Goal: Transaction & Acquisition: Purchase product/service

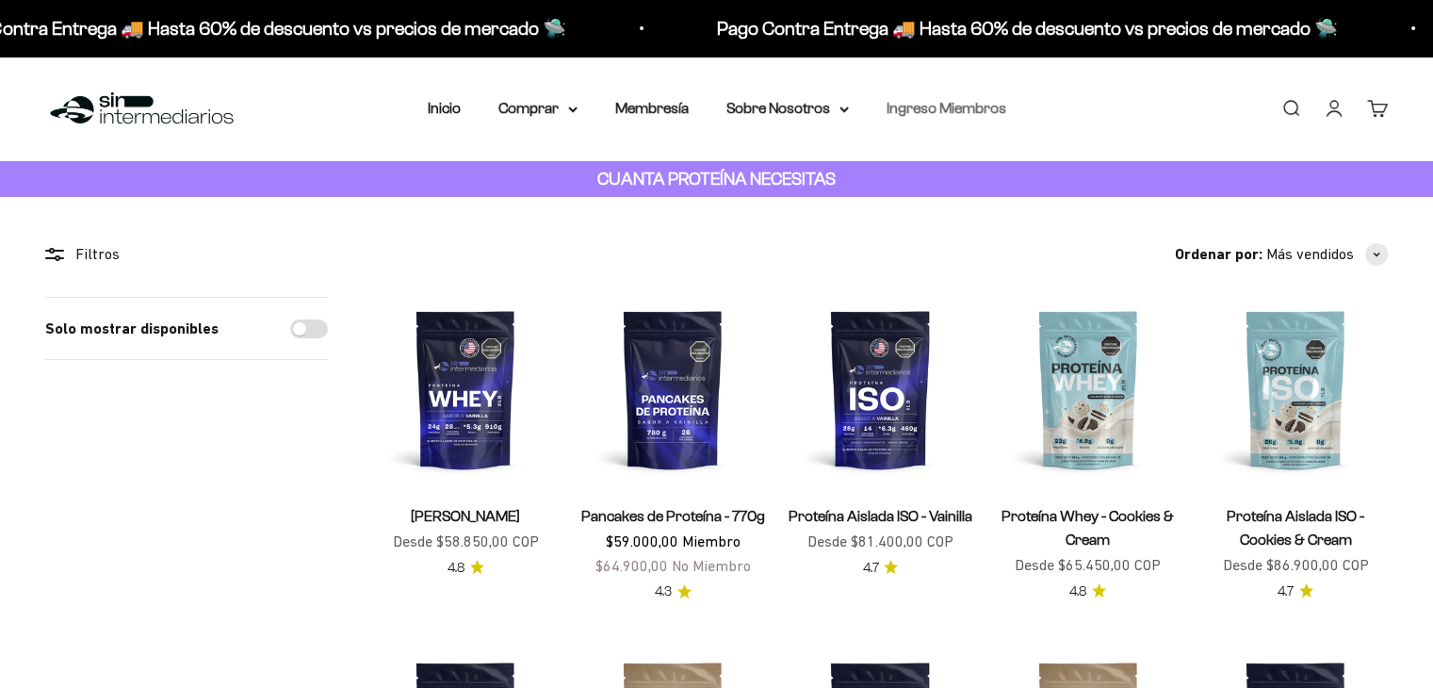
click at [932, 106] on link "Ingreso Miembros" at bounding box center [946, 108] width 120 height 16
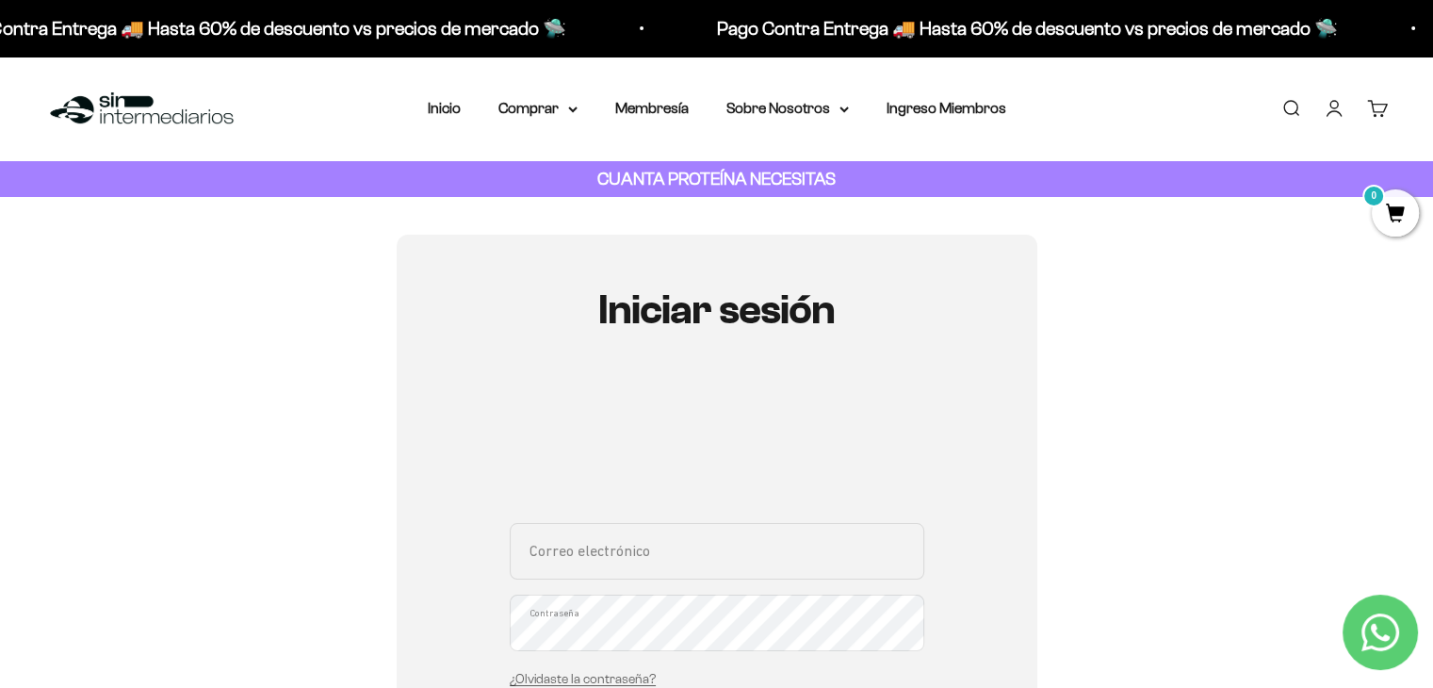
type input "[EMAIL_ADDRESS][DOMAIN_NAME]"
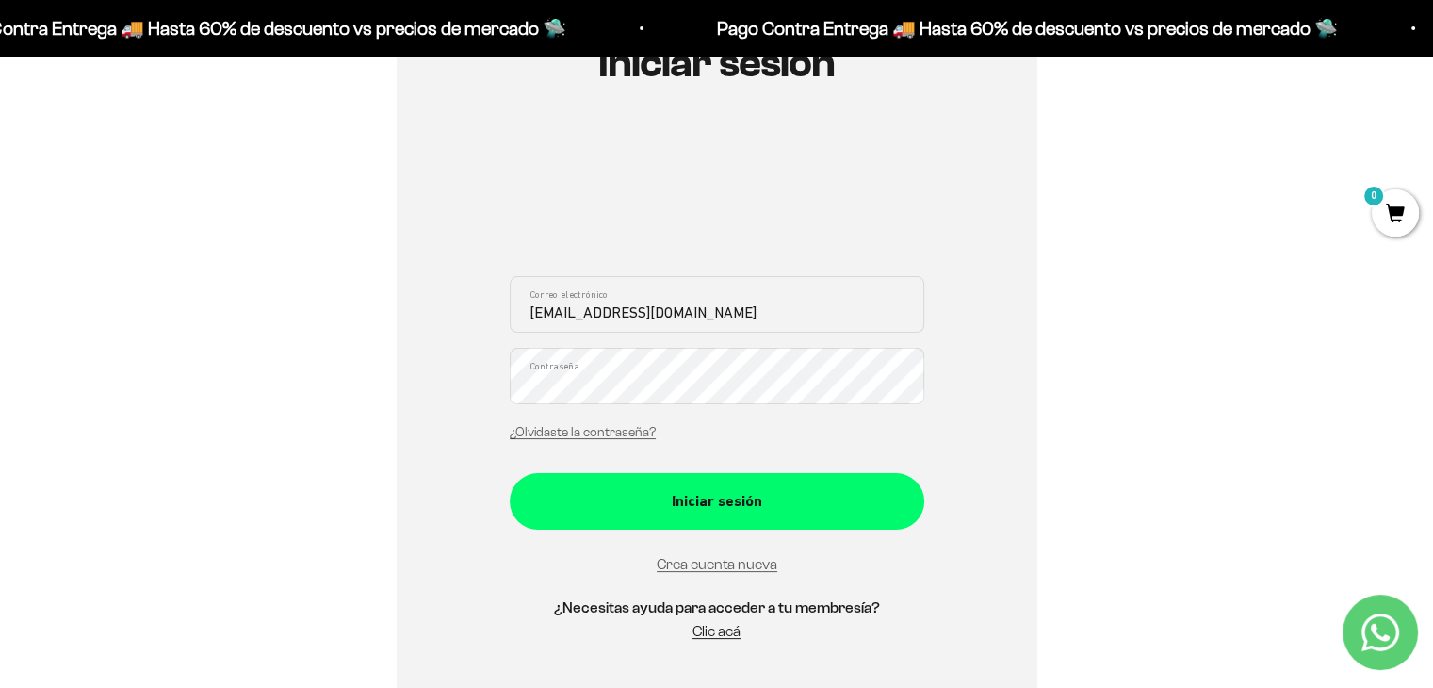
scroll to position [259, 0]
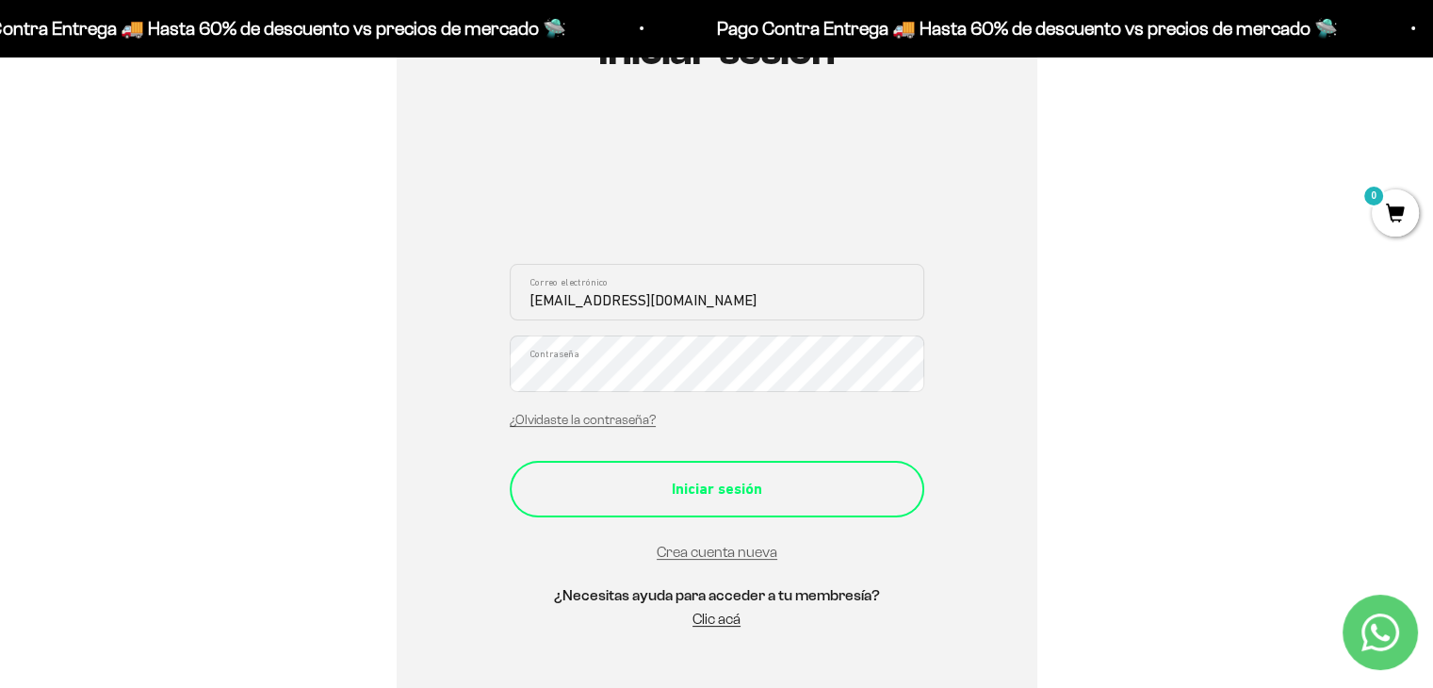
click at [735, 485] on div "Iniciar sesión" at bounding box center [716, 489] width 339 height 24
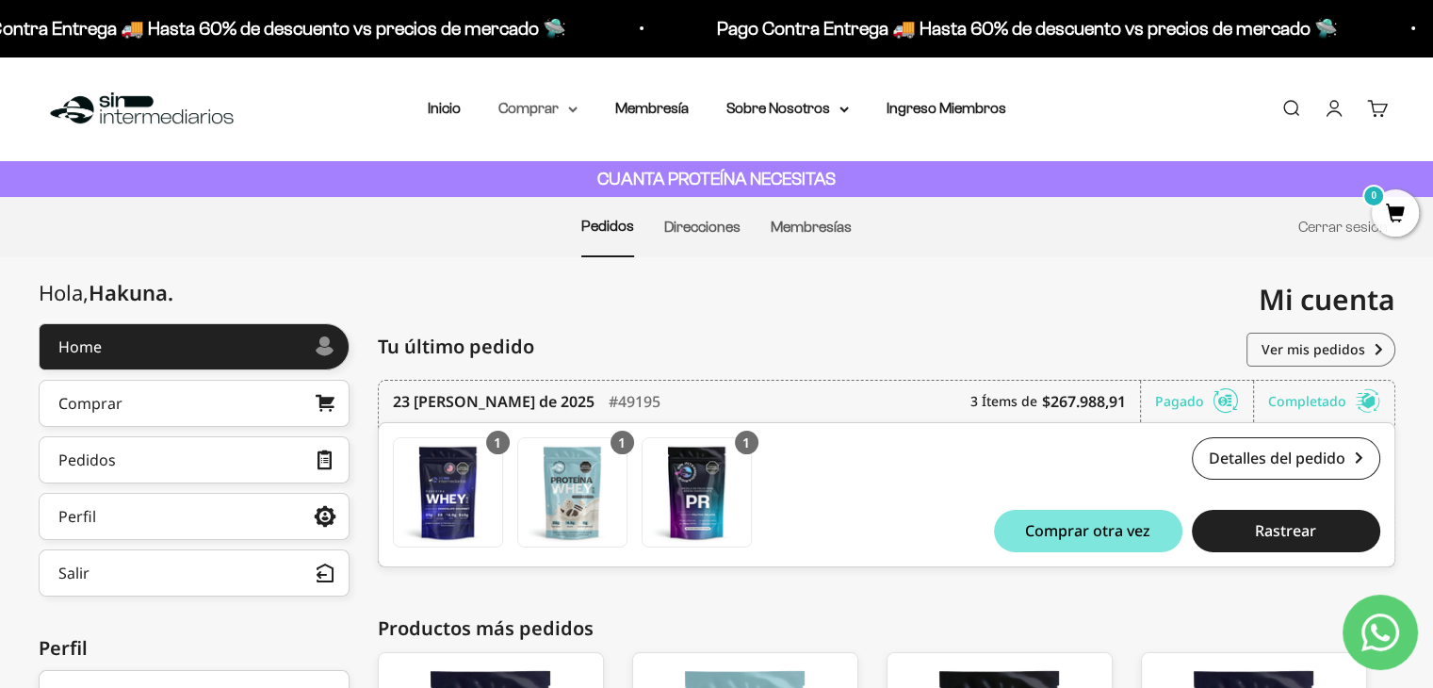
click at [528, 105] on summary "Comprar" at bounding box center [537, 108] width 79 height 24
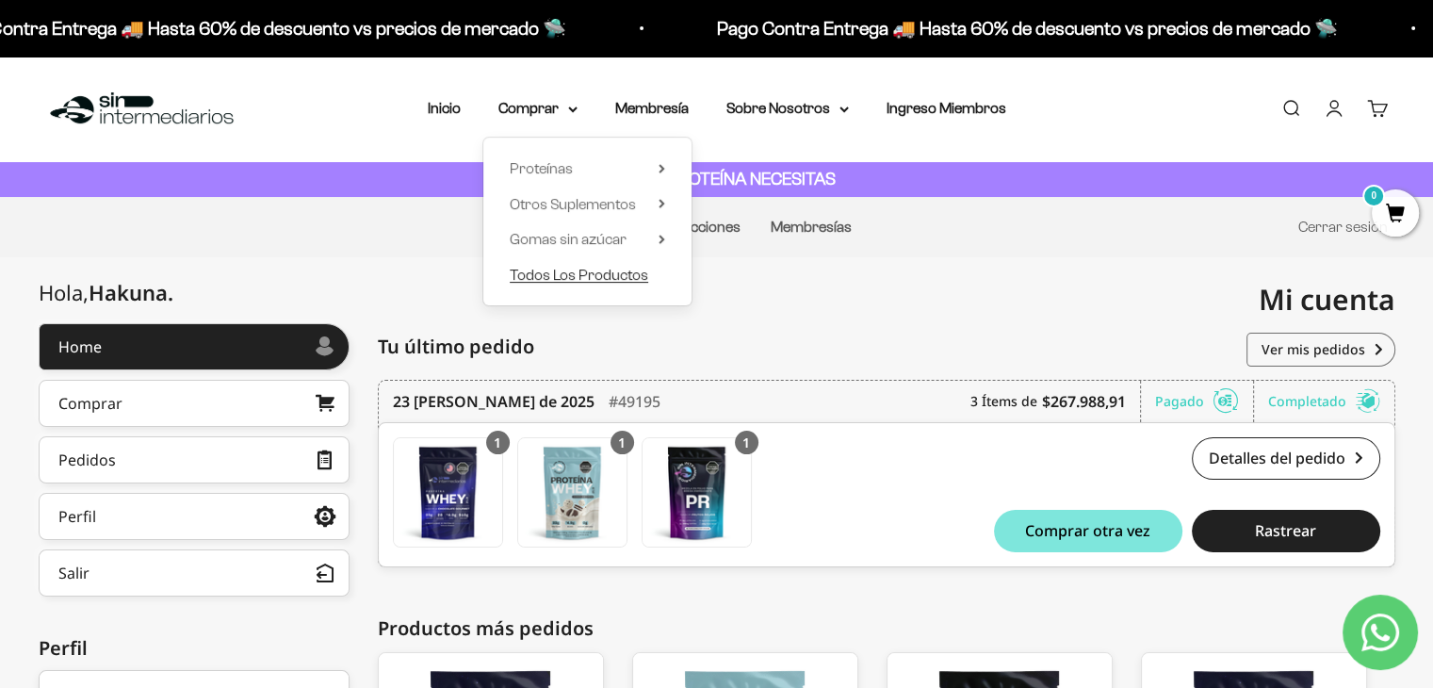
click at [537, 274] on span "Todos Los Productos" at bounding box center [579, 275] width 138 height 16
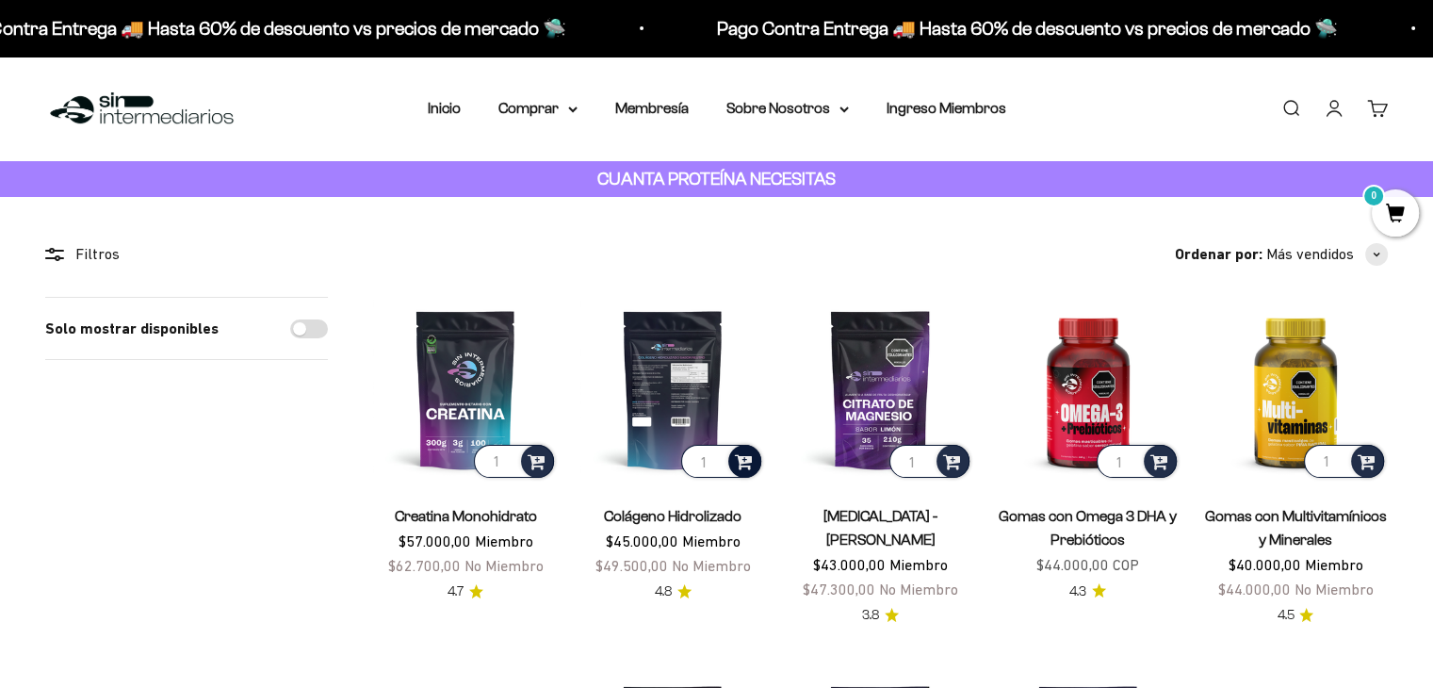
click at [745, 458] on span at bounding box center [744, 460] width 18 height 22
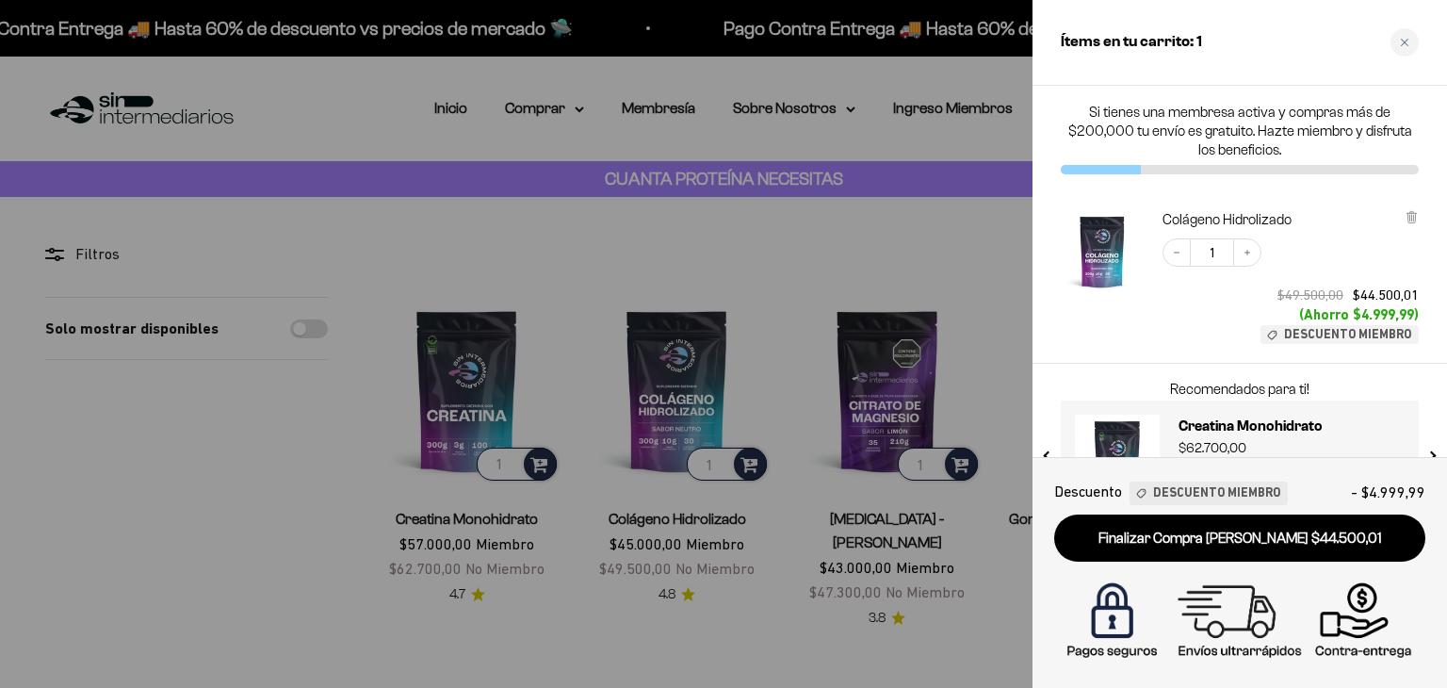
click at [835, 235] on div at bounding box center [723, 344] width 1447 height 688
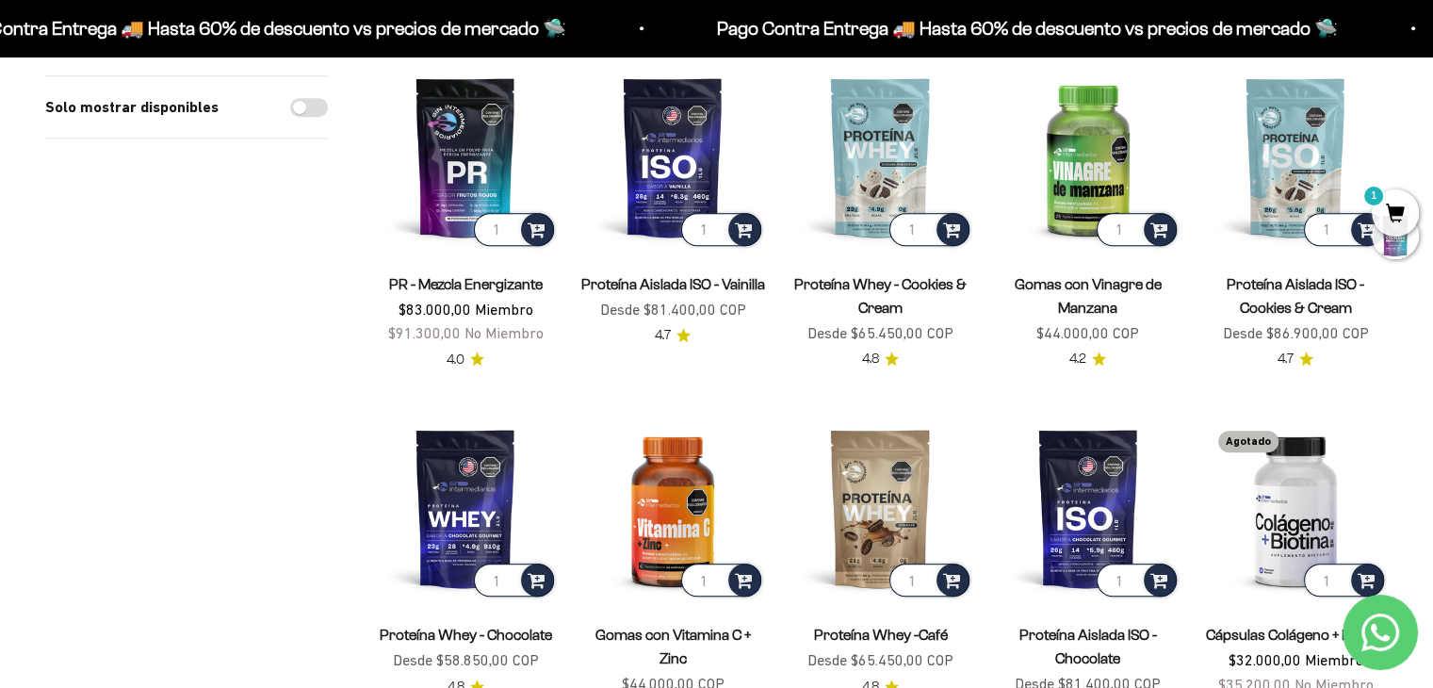
scroll to position [1054, 0]
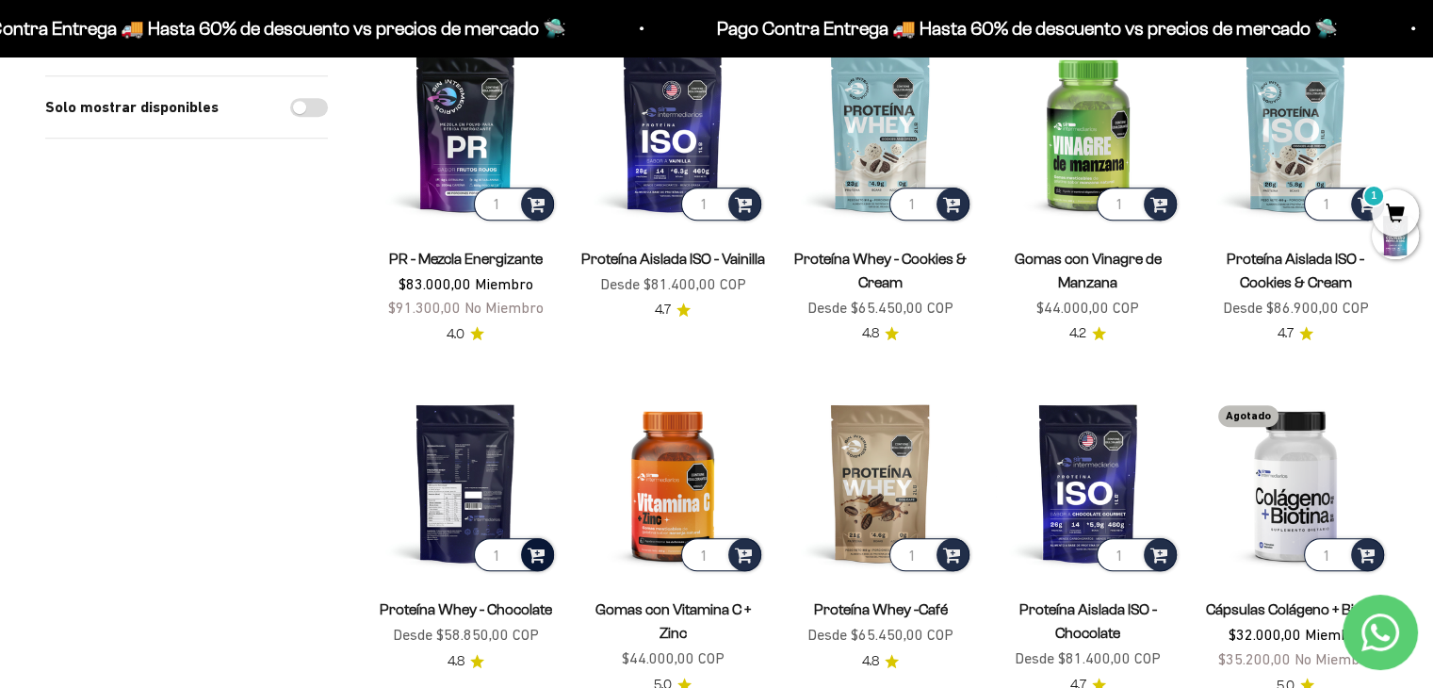
click at [534, 543] on span at bounding box center [537, 554] width 18 height 22
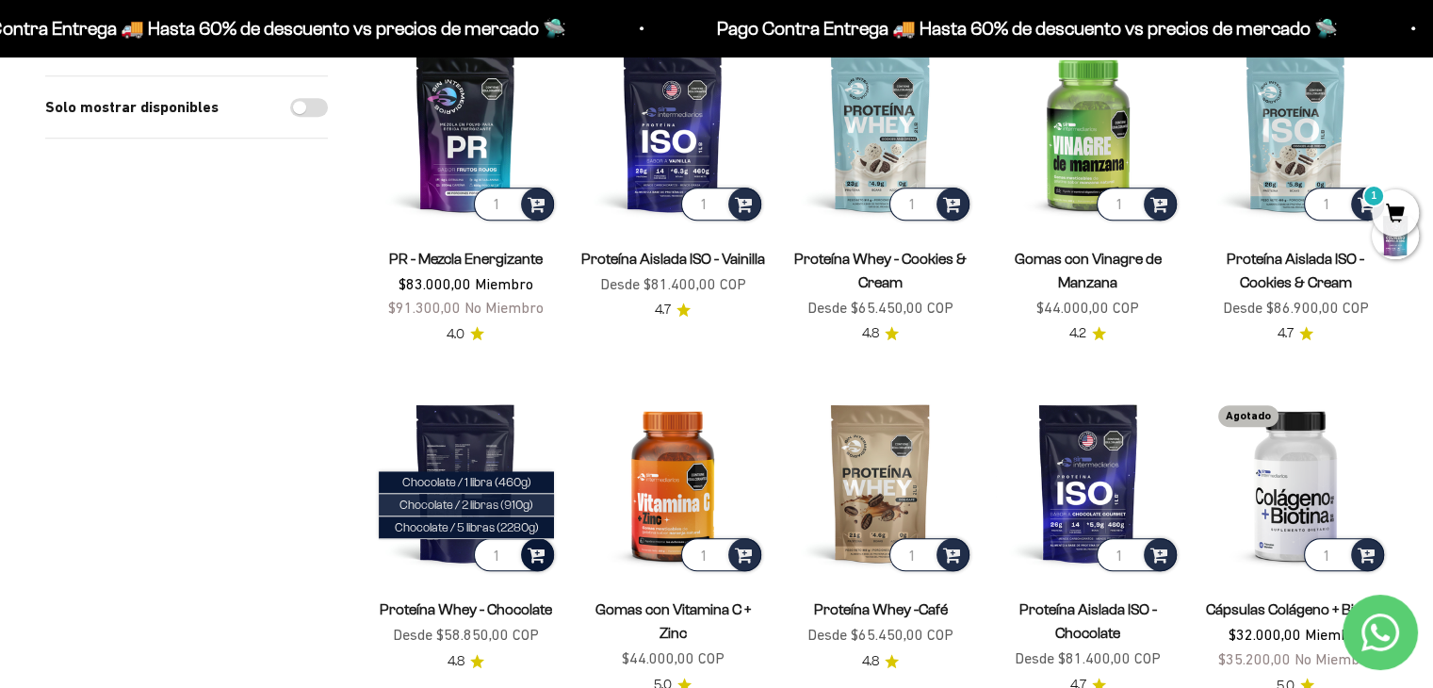
click at [516, 497] on span "Chocolate / 2 libras (910g)" at bounding box center [466, 504] width 134 height 14
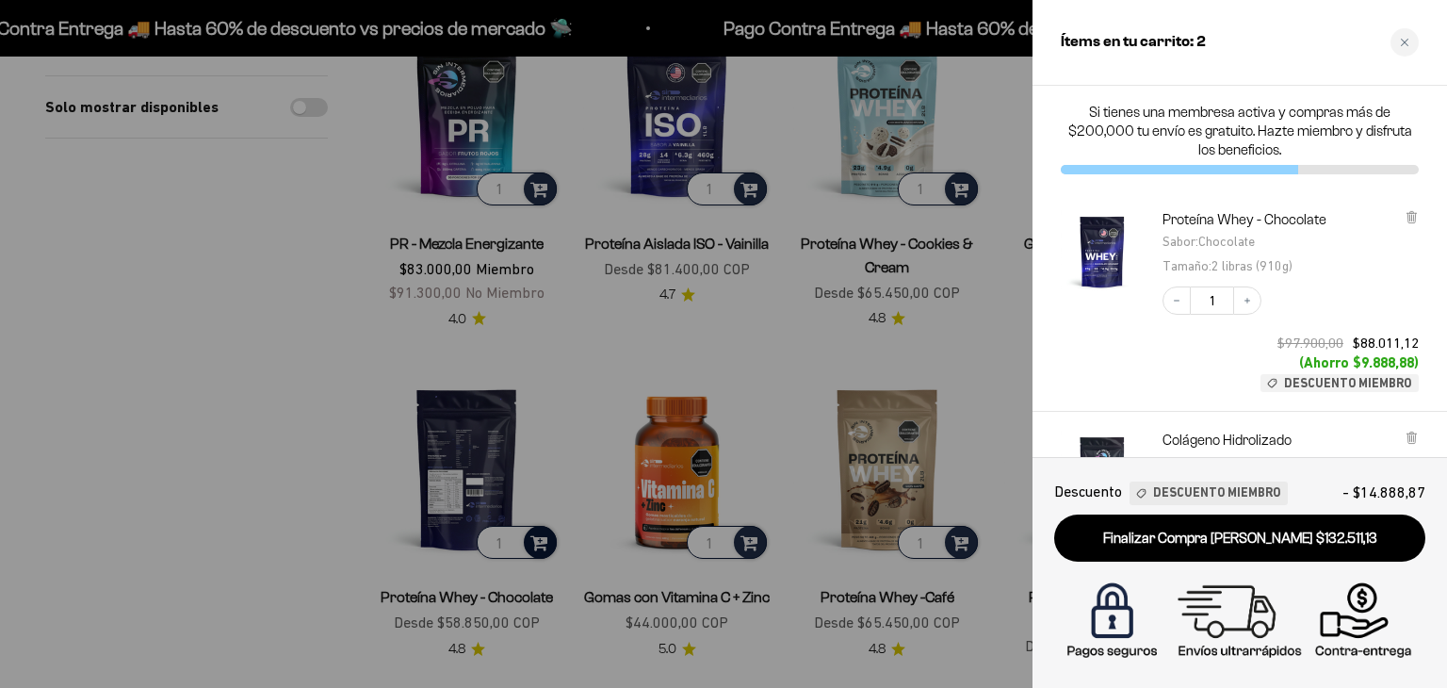
click at [760, 309] on div at bounding box center [723, 344] width 1447 height 688
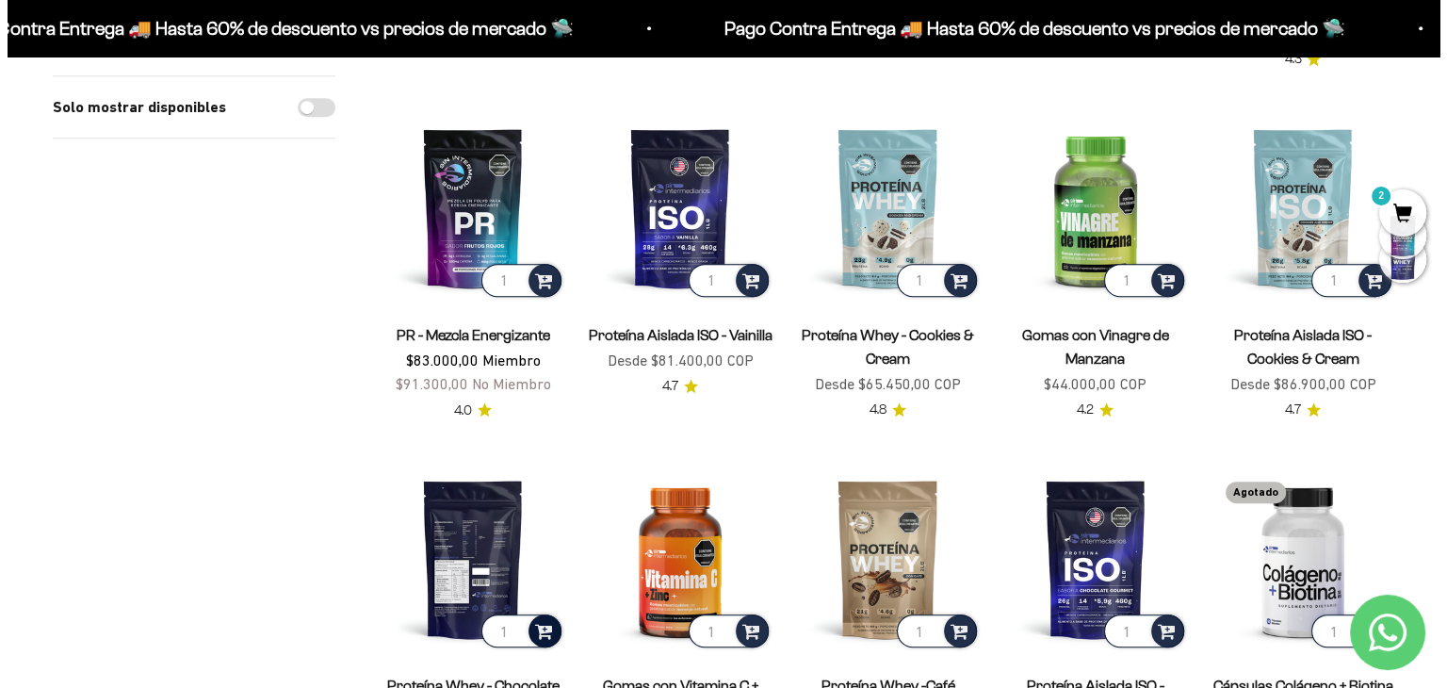
scroll to position [1053, 0]
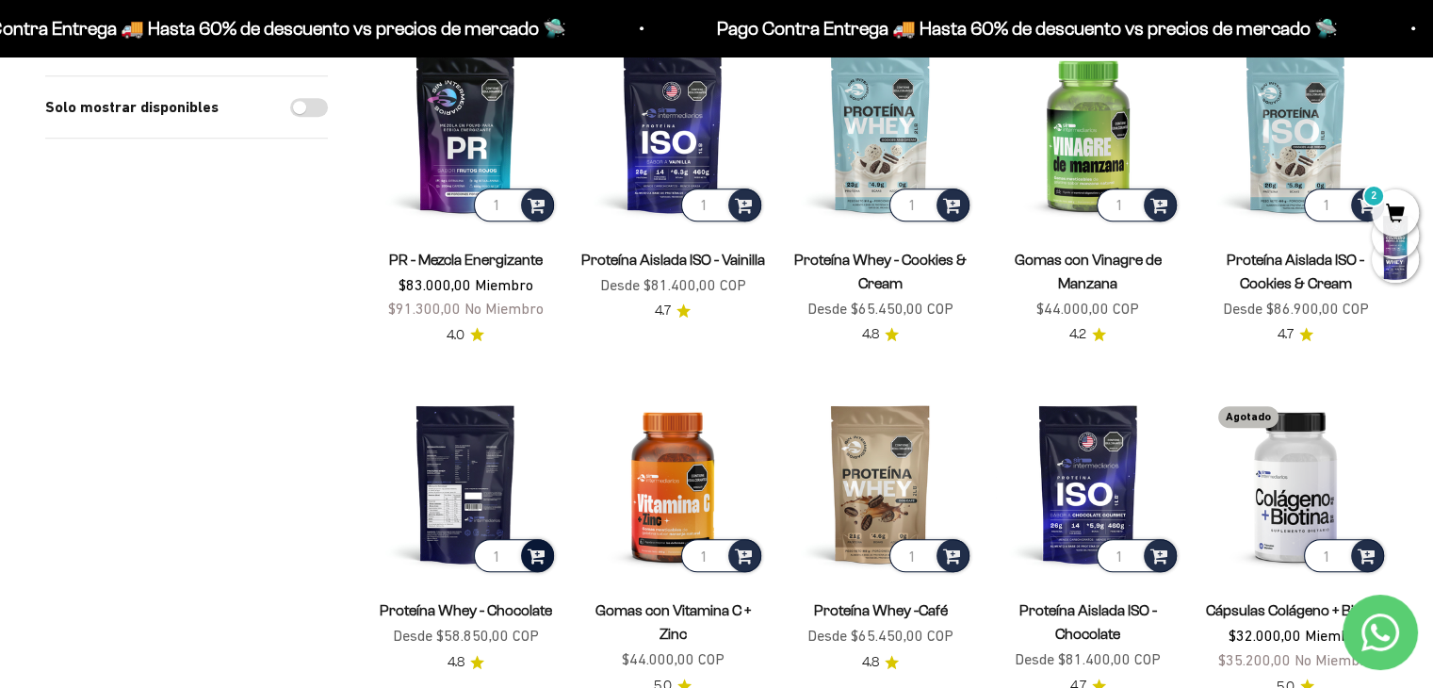
click at [537, 544] on span at bounding box center [537, 555] width 18 height 22
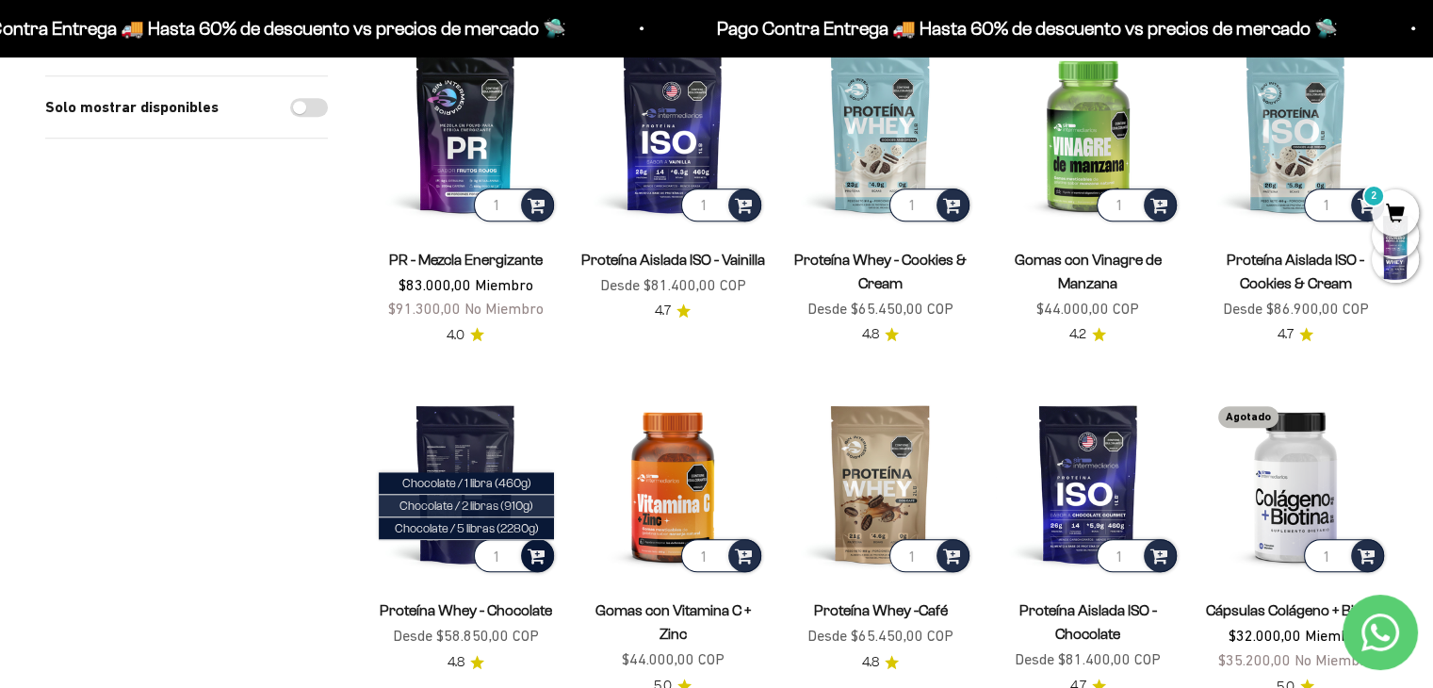
click at [522, 498] on span "Chocolate / 2 libras (910g)" at bounding box center [466, 505] width 134 height 14
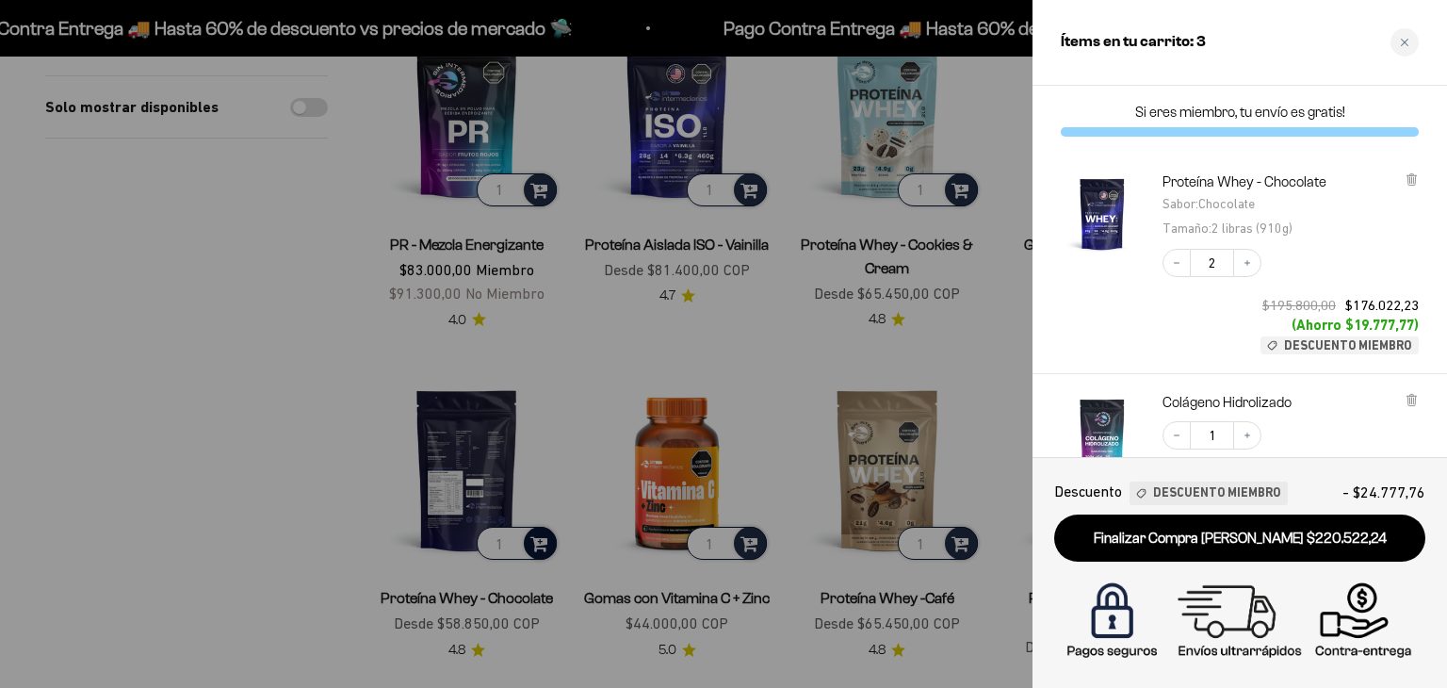
click at [1233, 309] on div "Decrease quantity 2 Increase quantity $195.800,00 $176.022,23 (Ahorro $19.777,7…" at bounding box center [1281, 292] width 275 height 124
click at [1189, 316] on div "Decrease quantity 2 Increase quantity $195.800,00 $176.022,23 (Ahorro $19.777,7…" at bounding box center [1281, 292] width 275 height 124
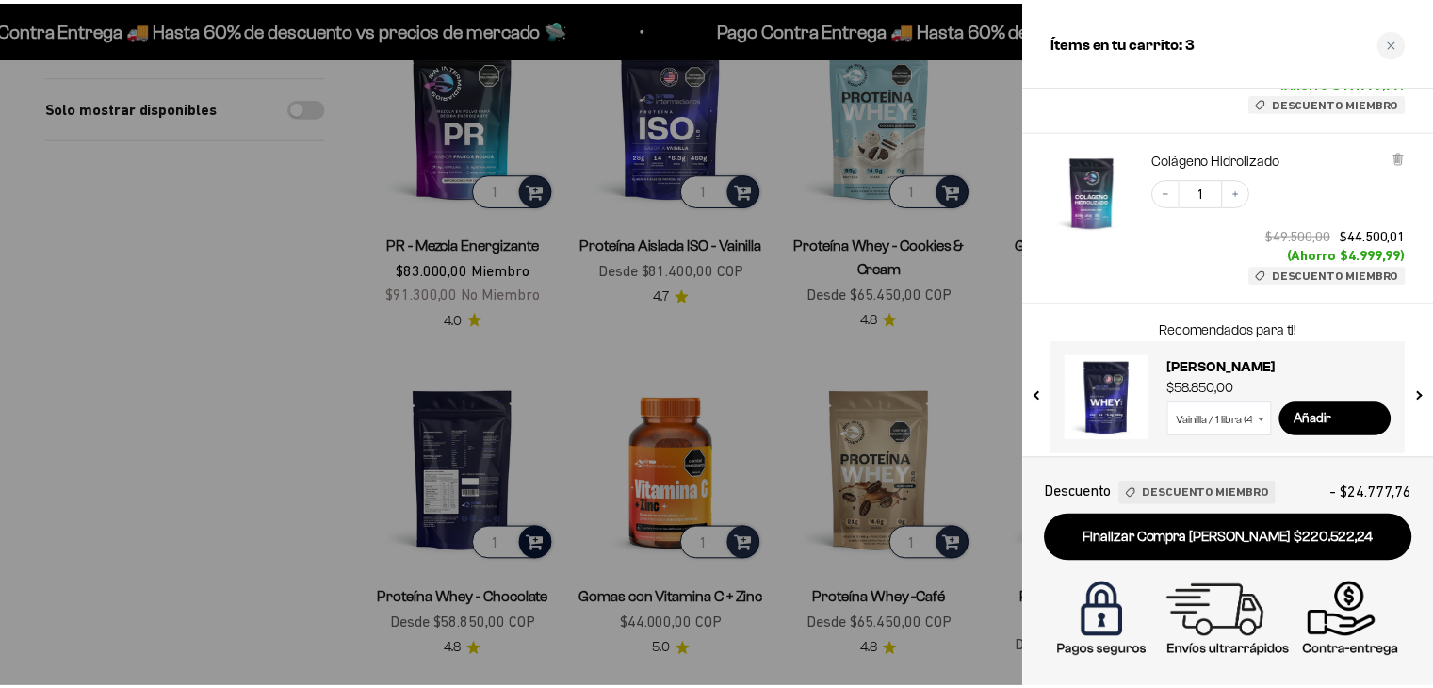
scroll to position [254, 0]
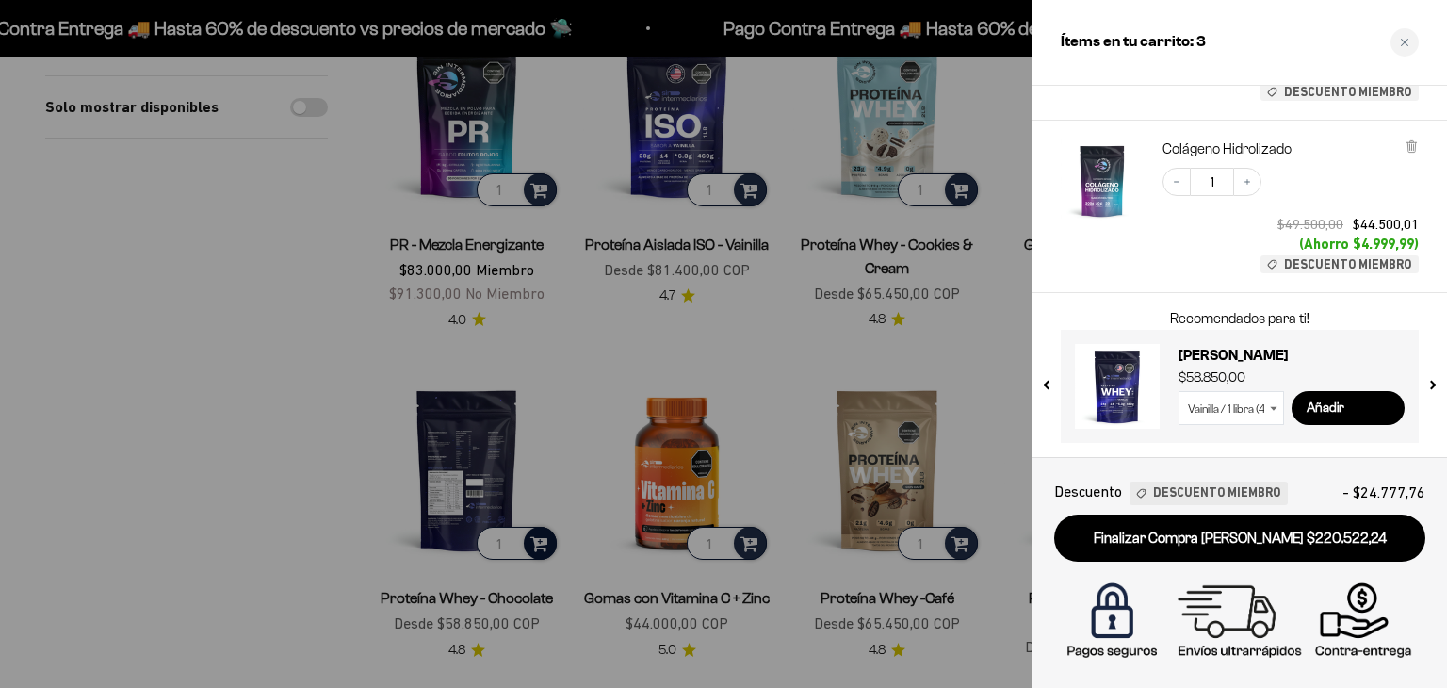
click at [770, 314] on div at bounding box center [723, 344] width 1447 height 688
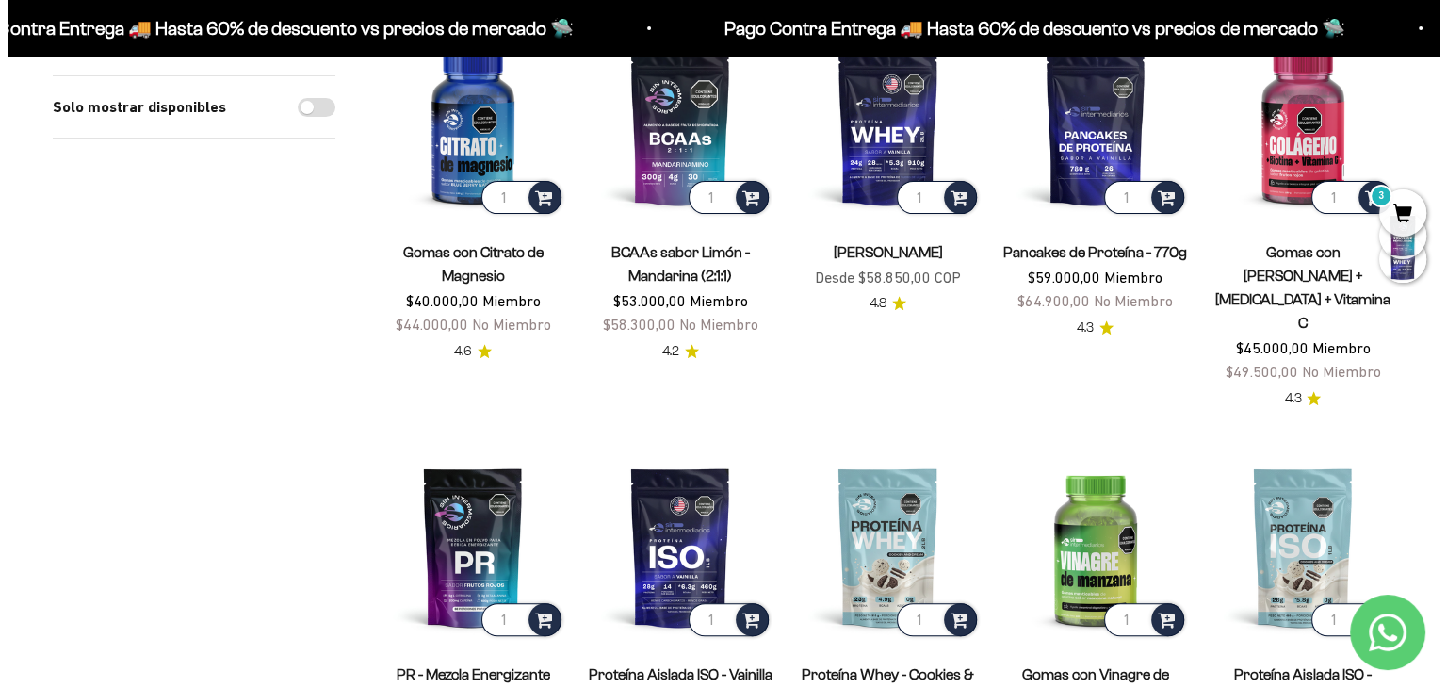
scroll to position [601, 0]
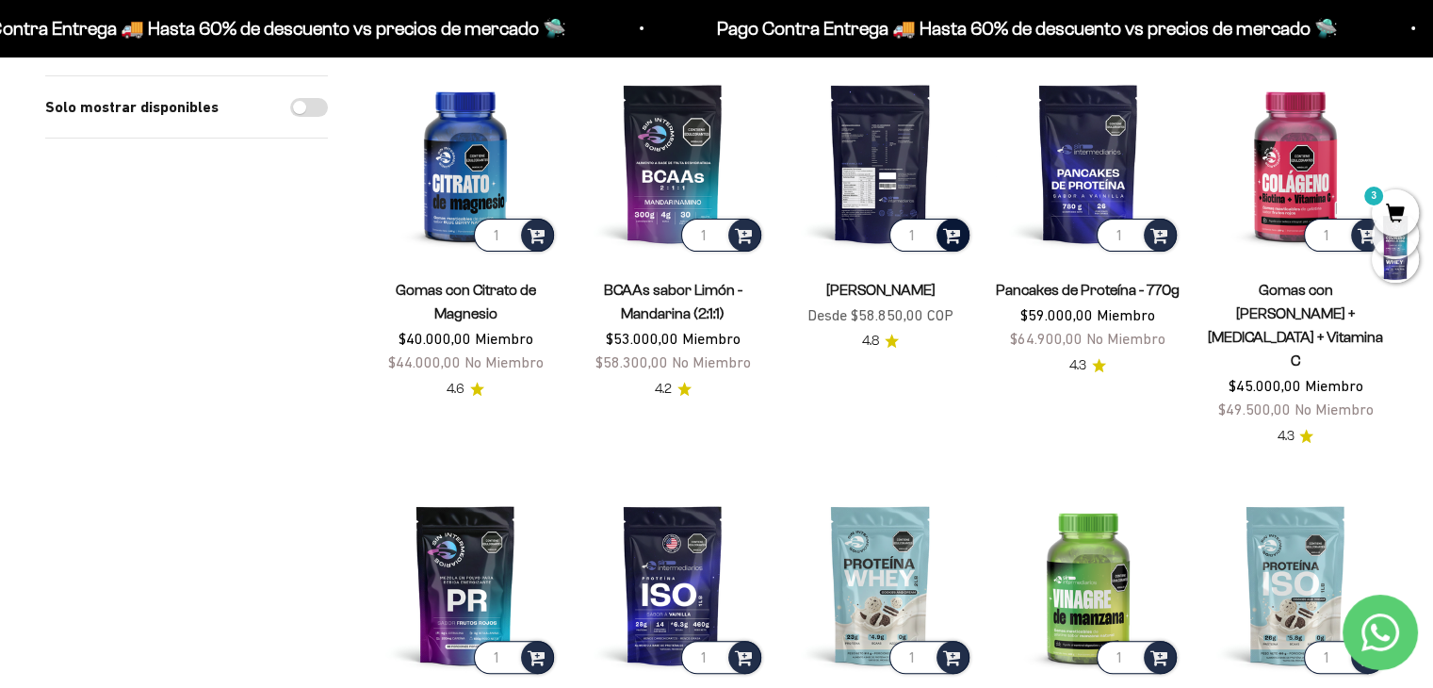
click at [952, 230] on span at bounding box center [952, 234] width 18 height 22
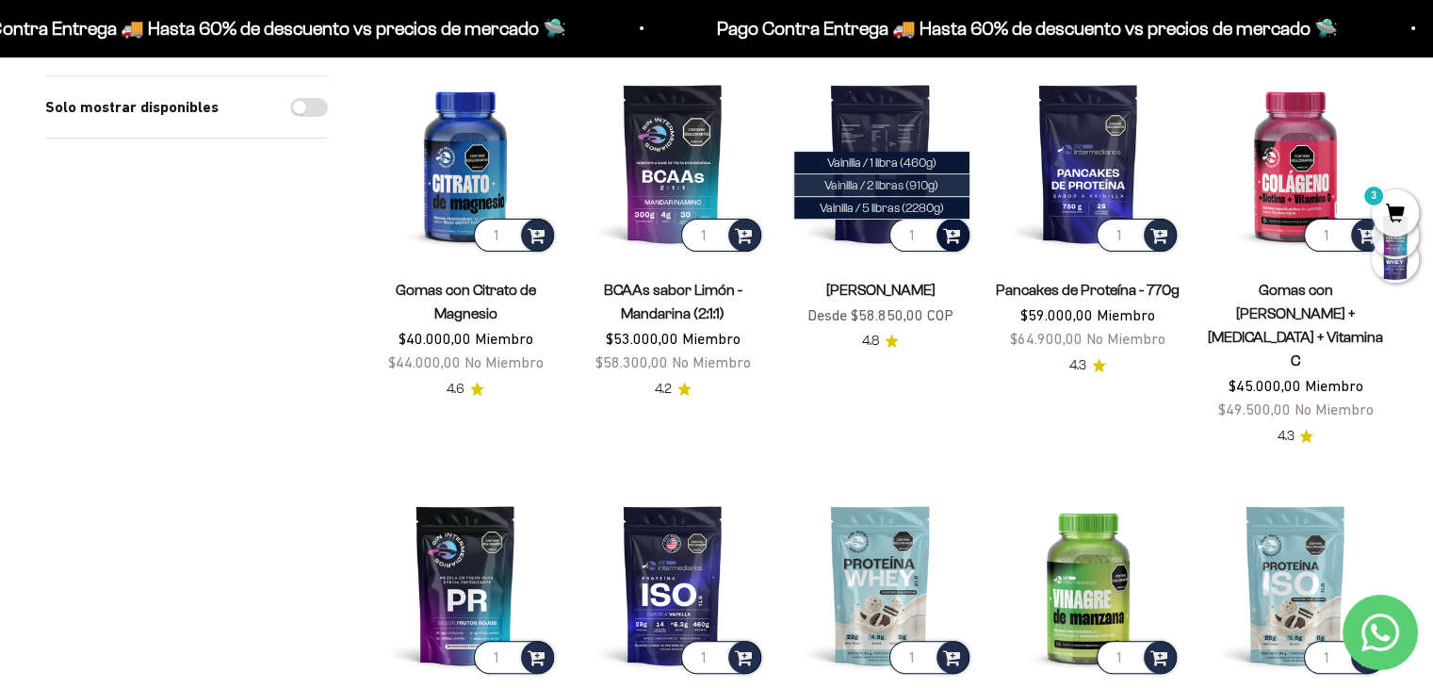
click at [916, 182] on span "Vainilla / 2 libras (910g)" at bounding box center [881, 185] width 114 height 14
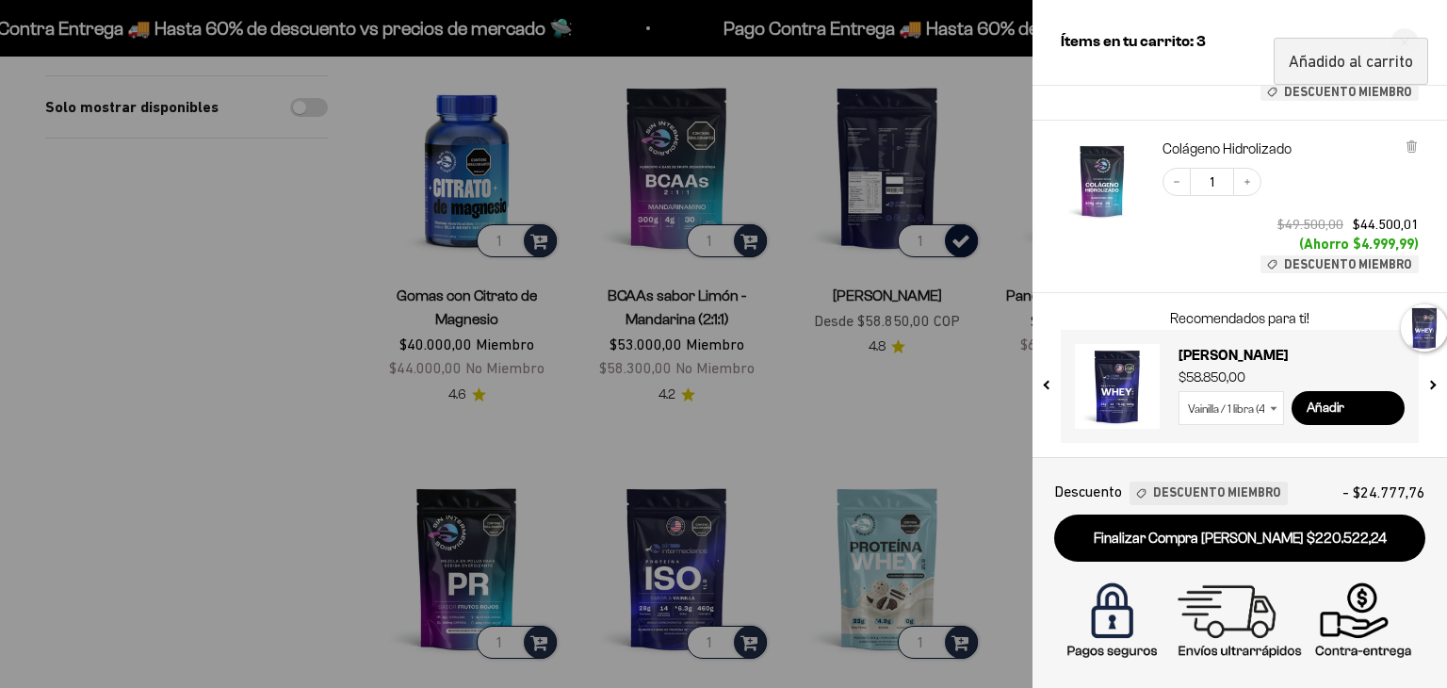
scroll to position [475, 0]
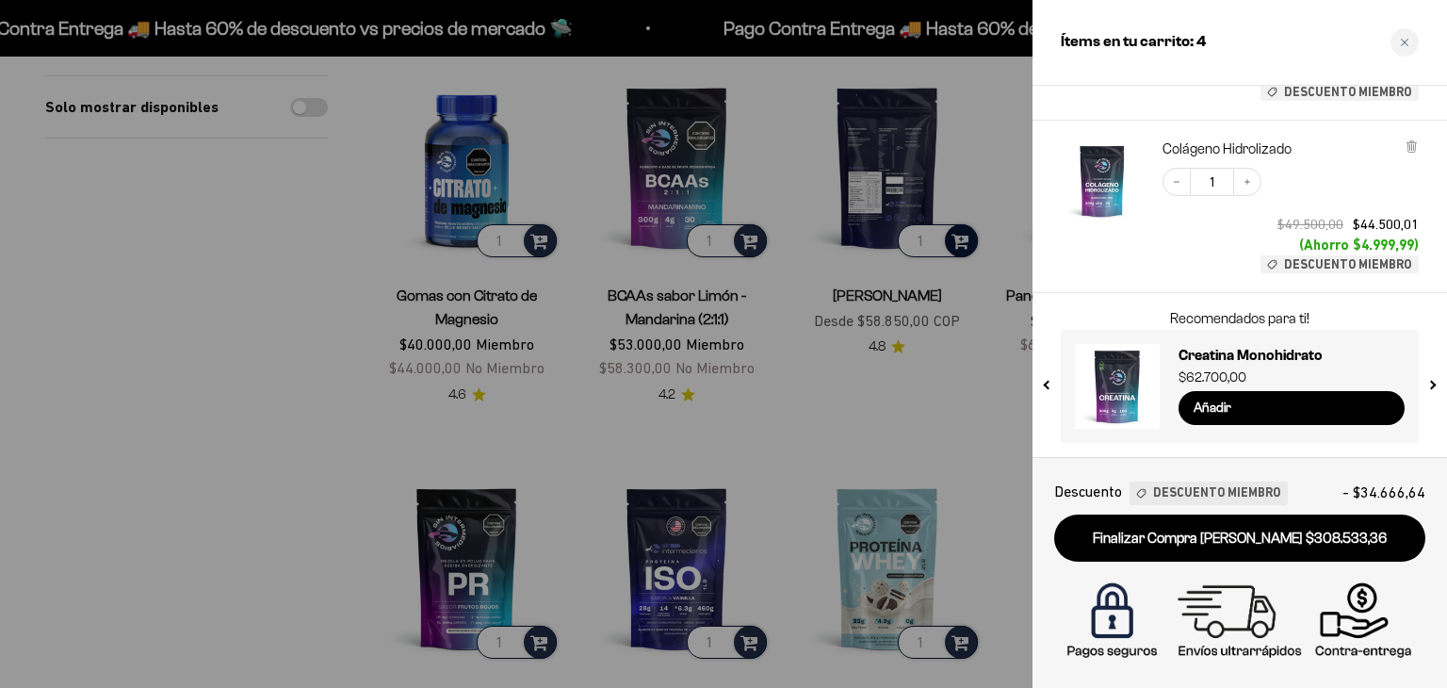
click at [1146, 265] on div "Decrease quantity 1 Increase quantity $49.500,00 $44.500,01 (Ahorro $4.999,99) …" at bounding box center [1281, 211] width 275 height 124
click at [147, 321] on div at bounding box center [723, 344] width 1447 height 688
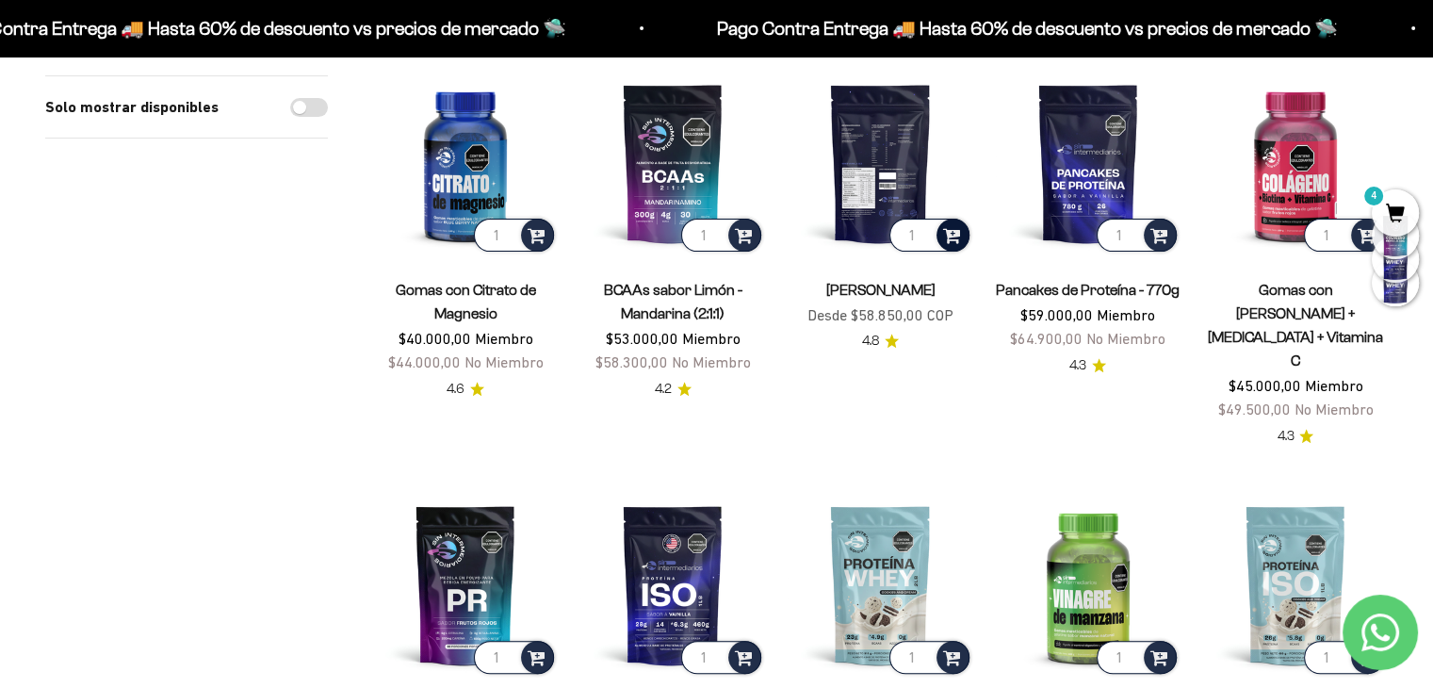
click at [985, 392] on product-list "1 Creatina Monohidrato $57.000,00 Miembro $62.700,00 No Miembro 4.7 1 Colágeno …" at bounding box center [880, 586] width 1015 height 1781
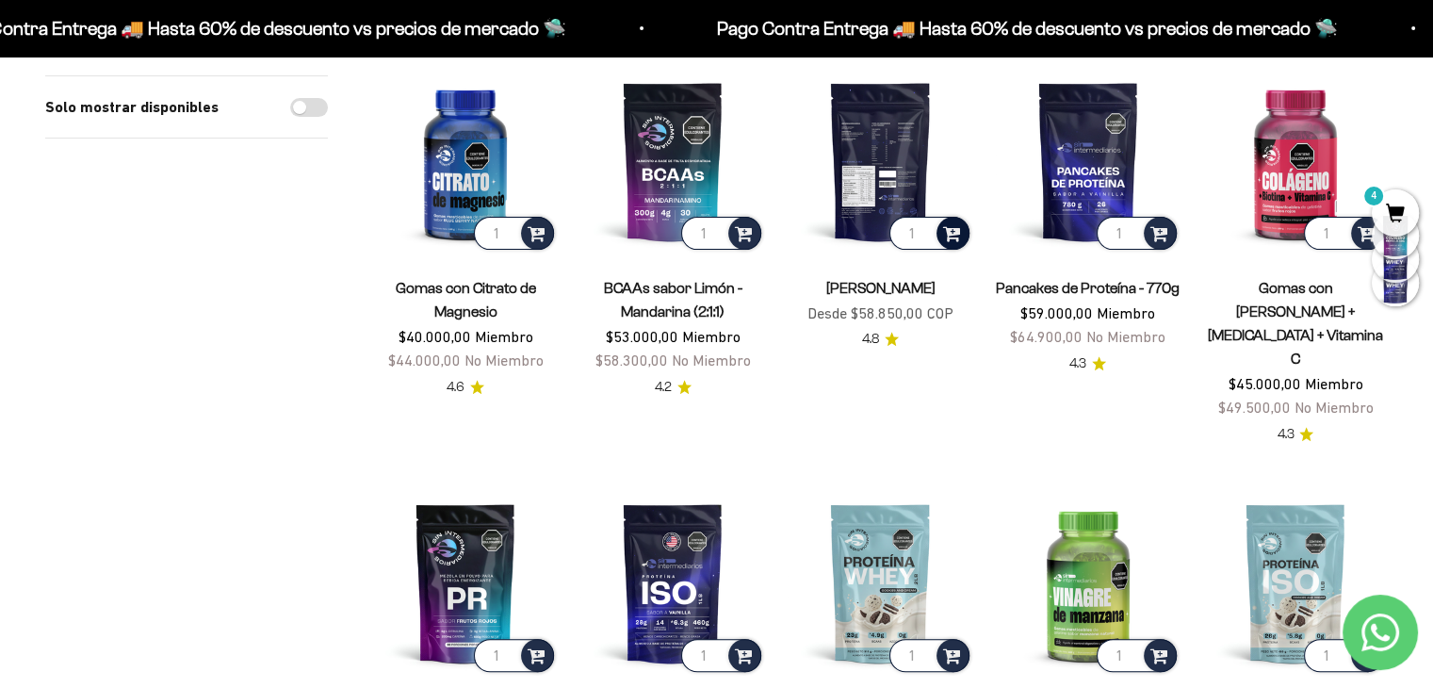
scroll to position [641, 0]
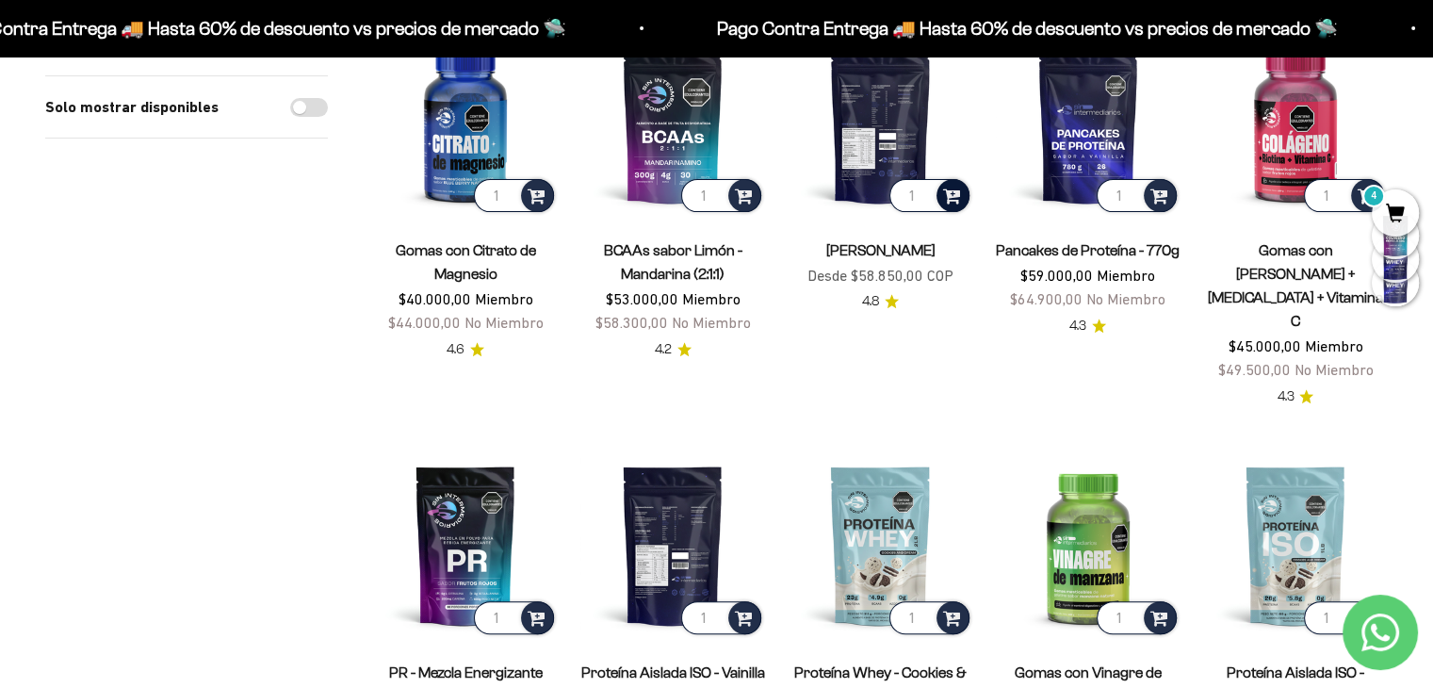
click at [656, 491] on img at bounding box center [672, 544] width 185 height 185
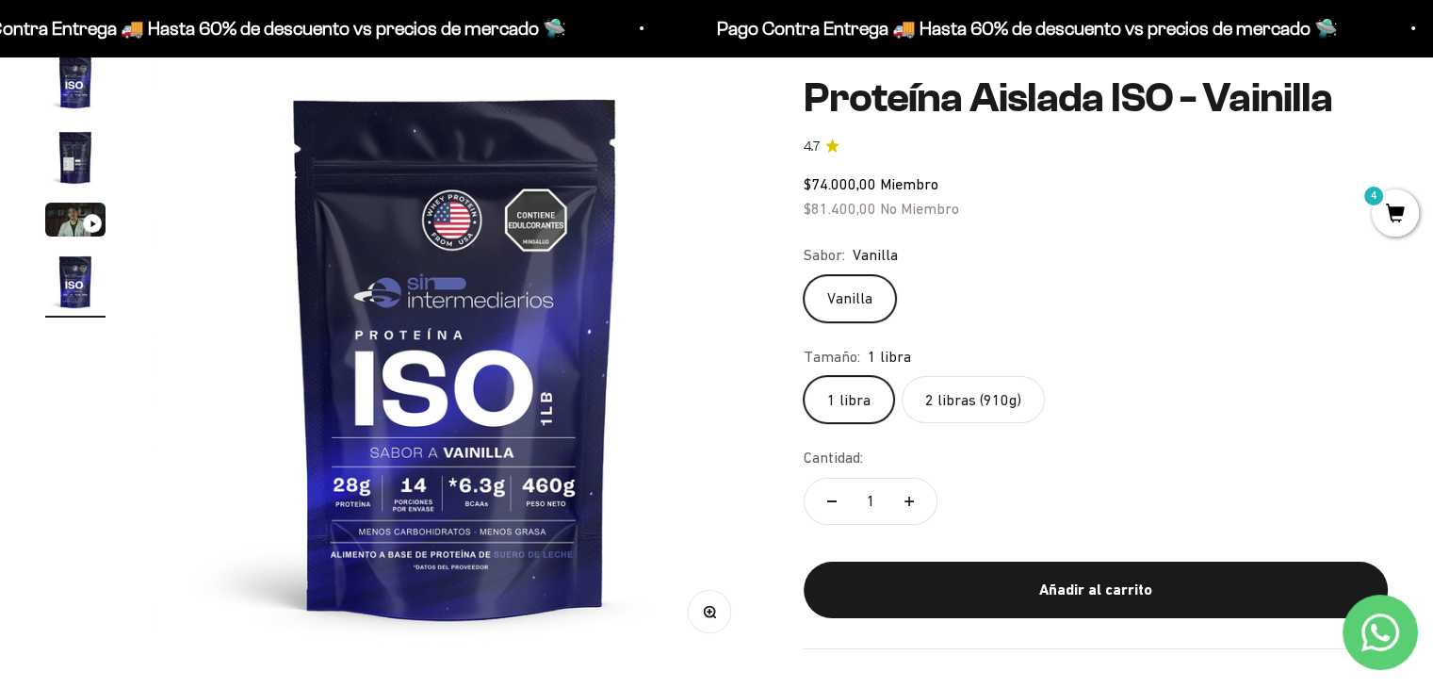
scroll to position [188, 0]
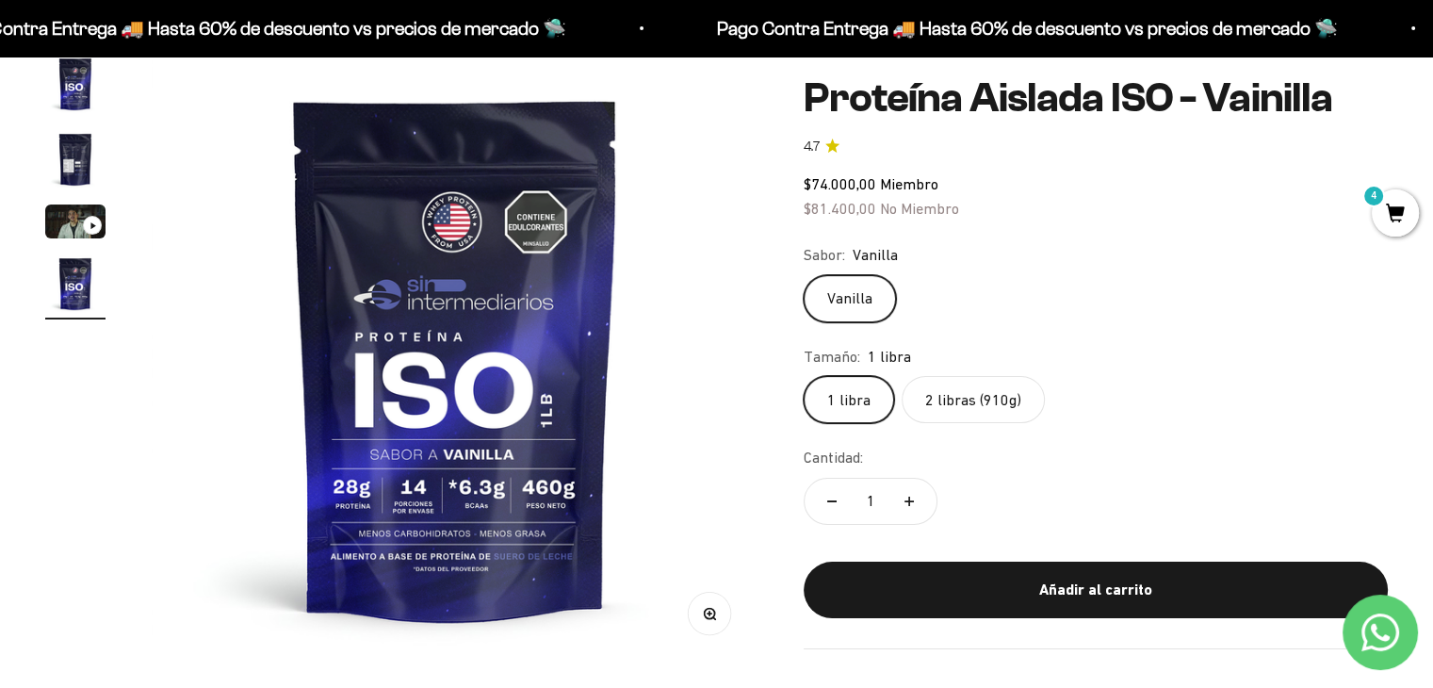
click at [939, 390] on label "2 libras (910g)" at bounding box center [973, 399] width 143 height 47
click at [804, 376] on input "2 libras (910g)" at bounding box center [803, 375] width 1 height 1
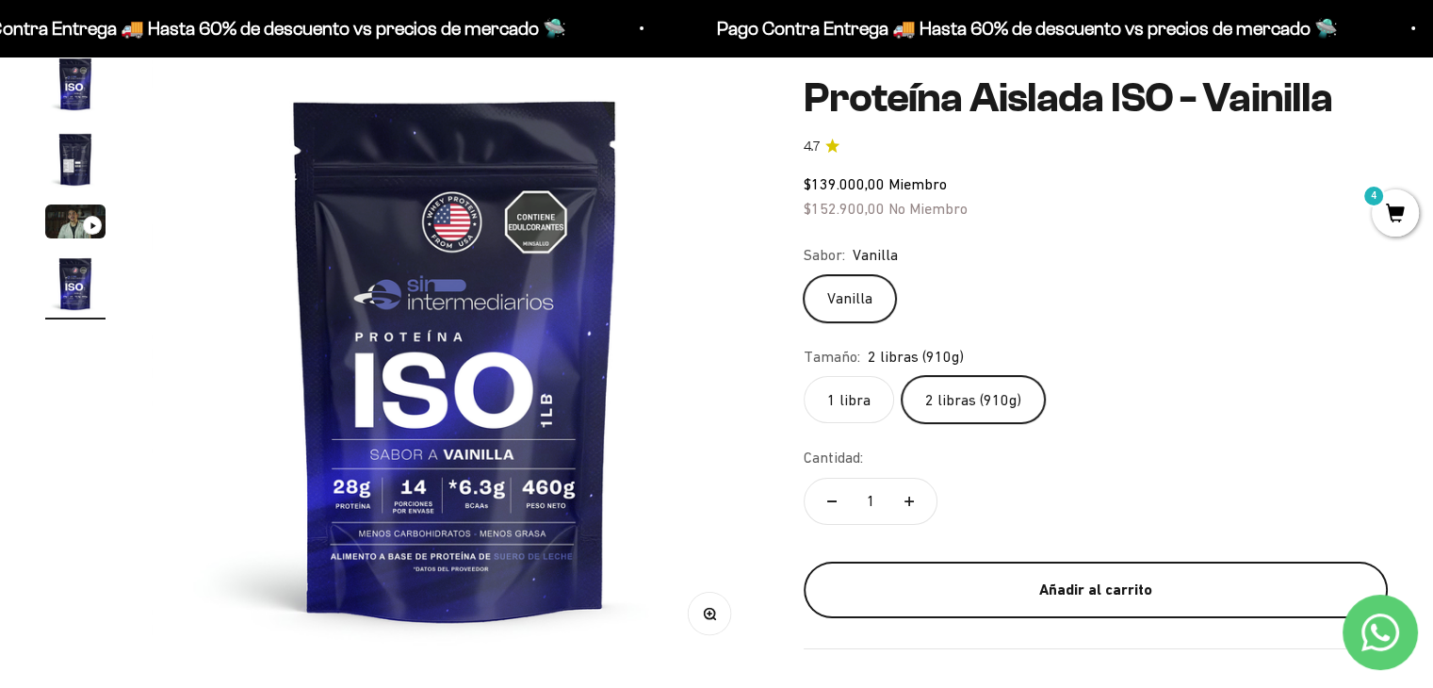
click at [1080, 595] on div "Añadir al carrito" at bounding box center [1095, 589] width 509 height 24
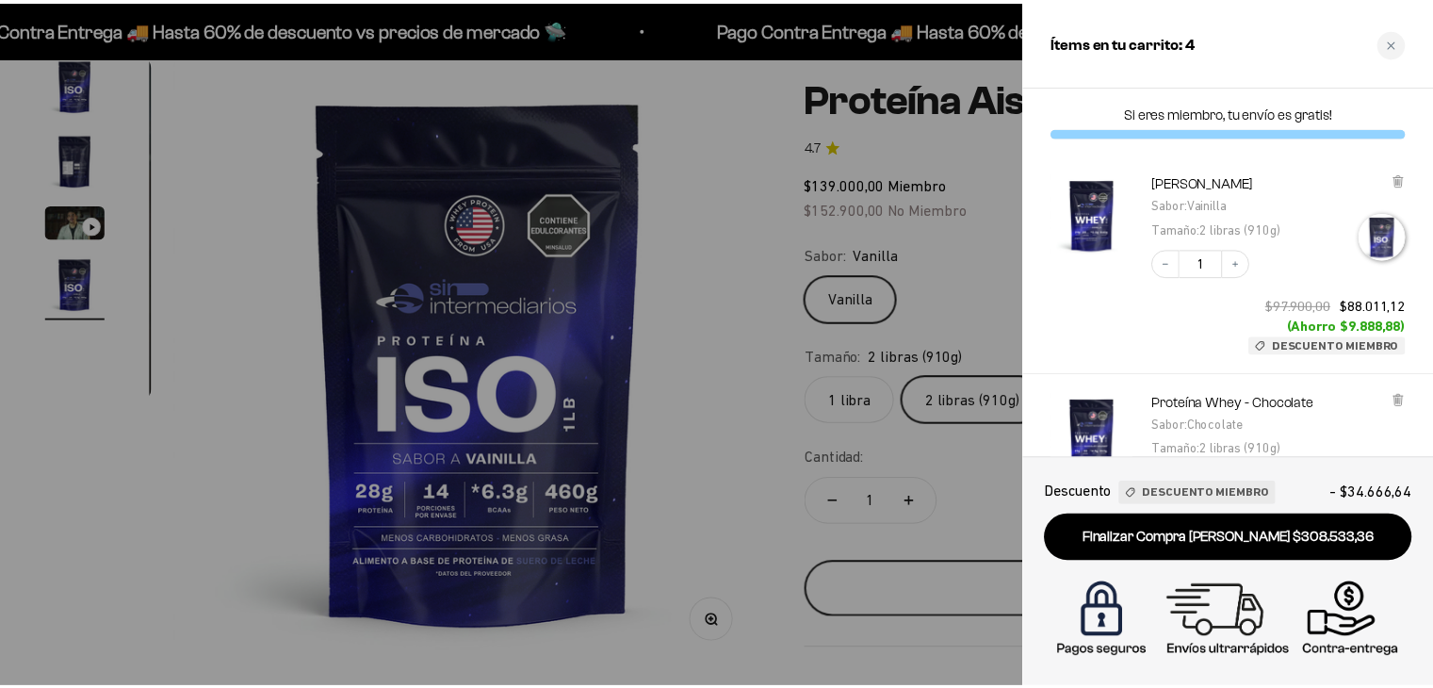
scroll to position [0, 1914]
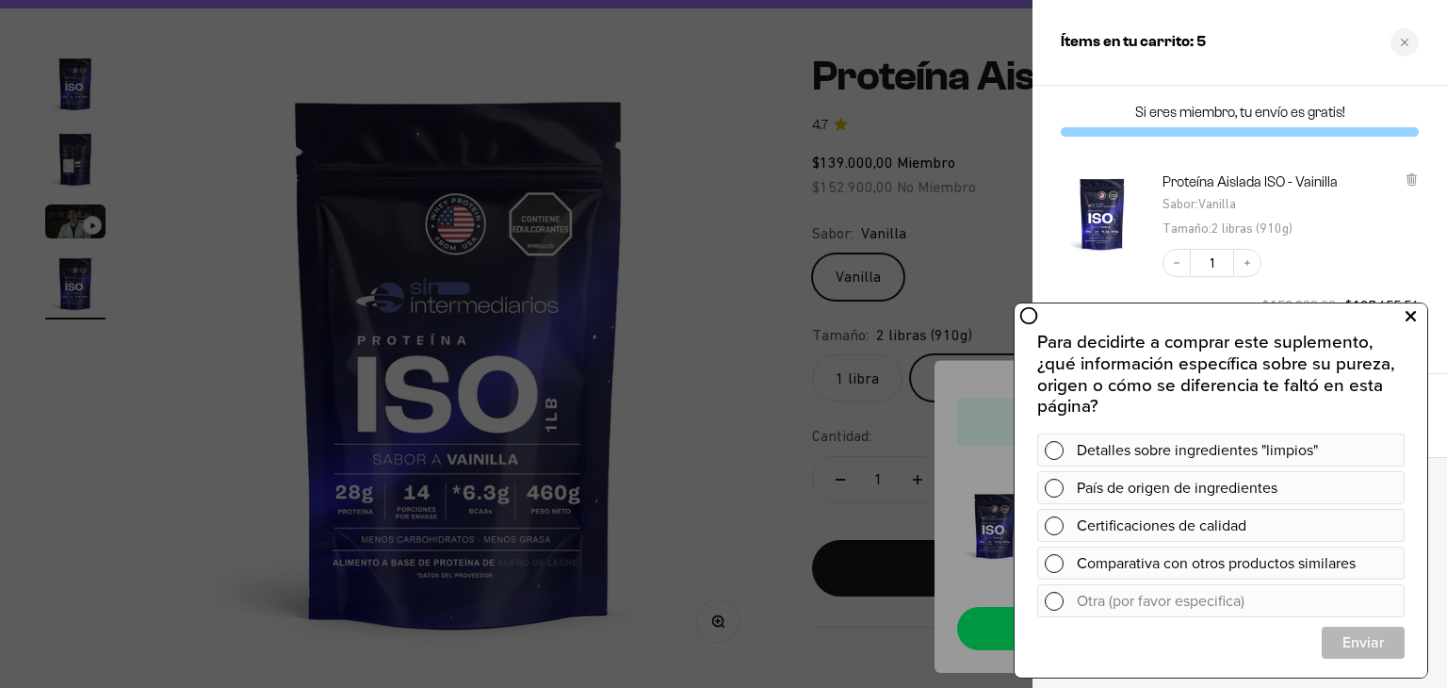
click at [1406, 313] on icon at bounding box center [1411, 316] width 10 height 24
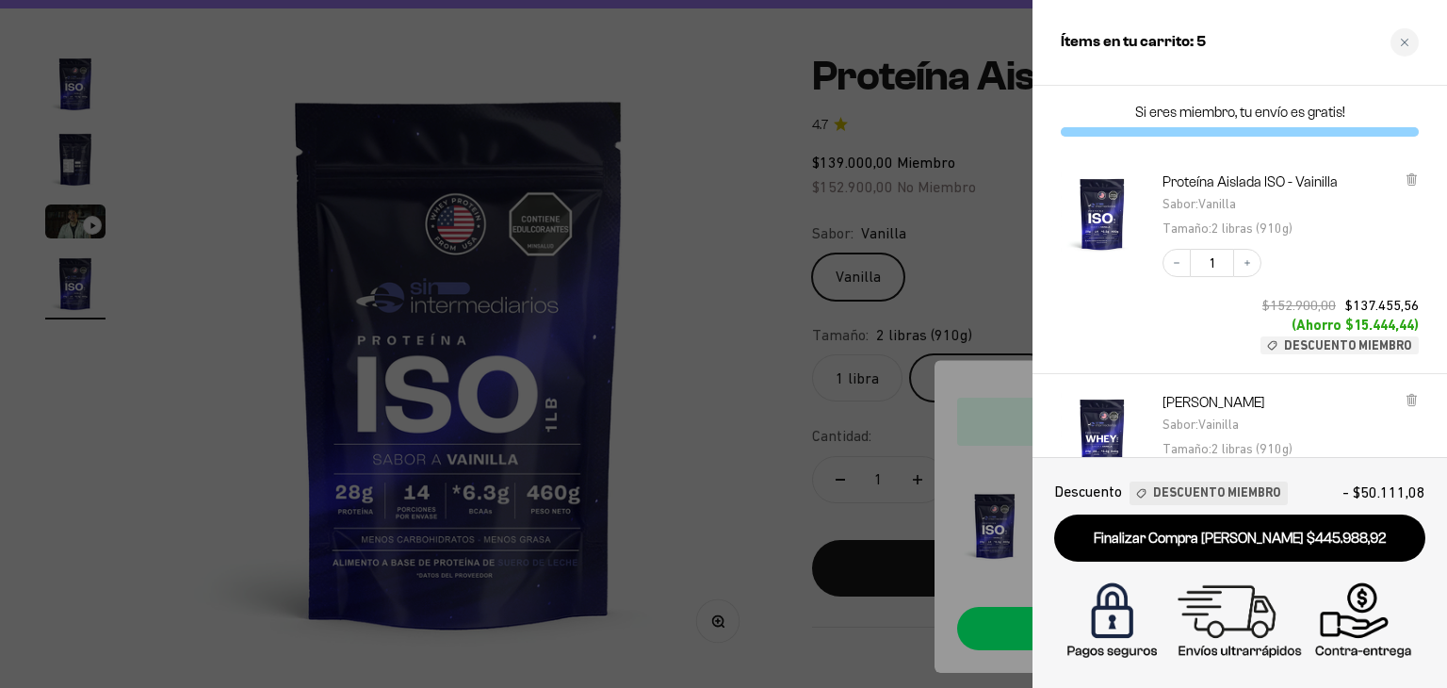
click at [1192, 333] on div "Decrease quantity 1 Increase quantity $152.900,00 $137.455,56 (Ahorro $15.444,4…" at bounding box center [1281, 292] width 275 height 124
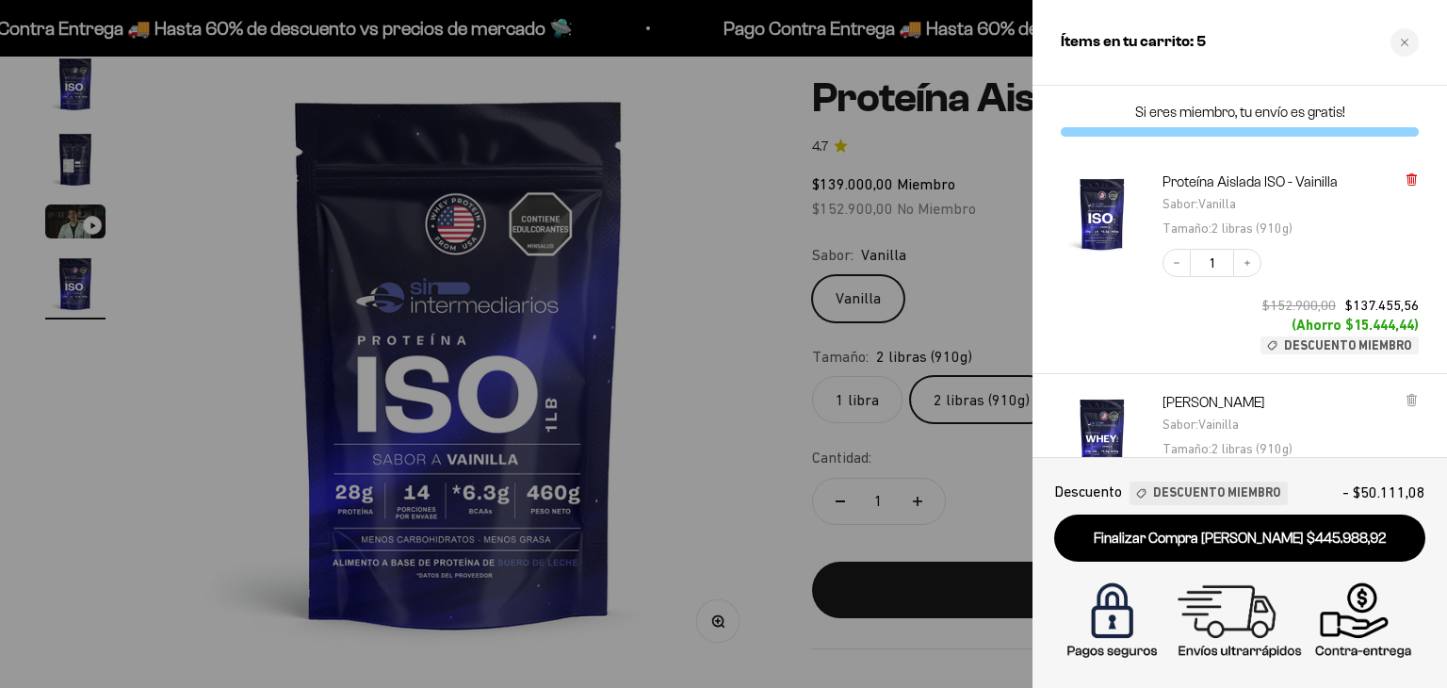
click at [1410, 183] on icon at bounding box center [1411, 179] width 8 height 9
click at [682, 249] on div at bounding box center [723, 344] width 1447 height 688
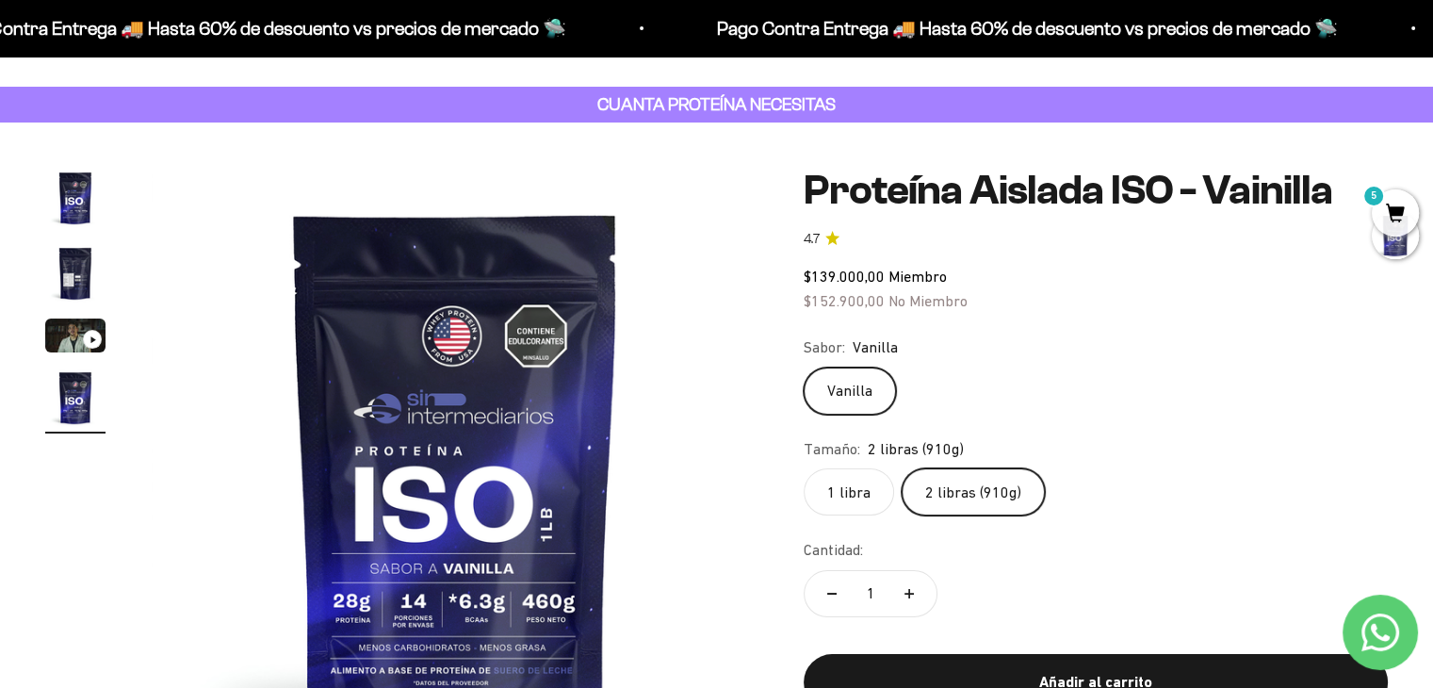
scroll to position [0, 0]
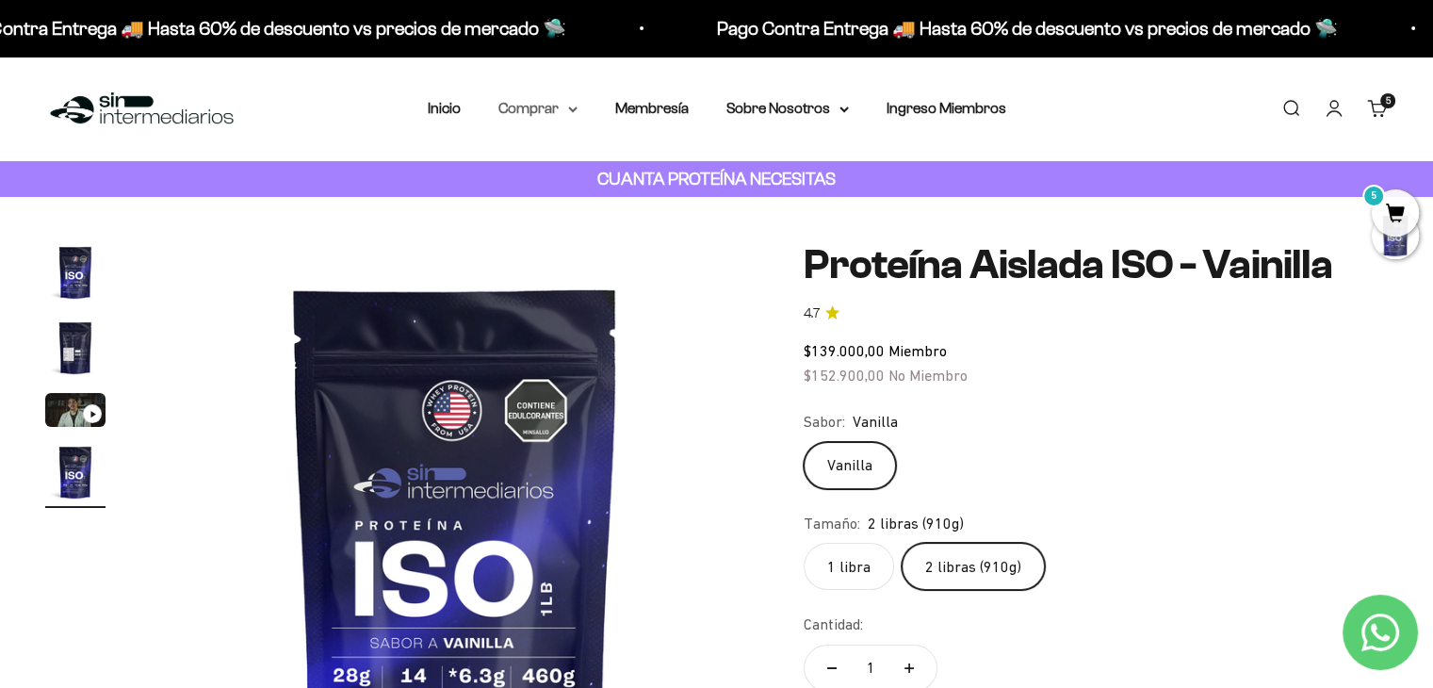
click at [520, 110] on summary "Comprar" at bounding box center [537, 108] width 79 height 24
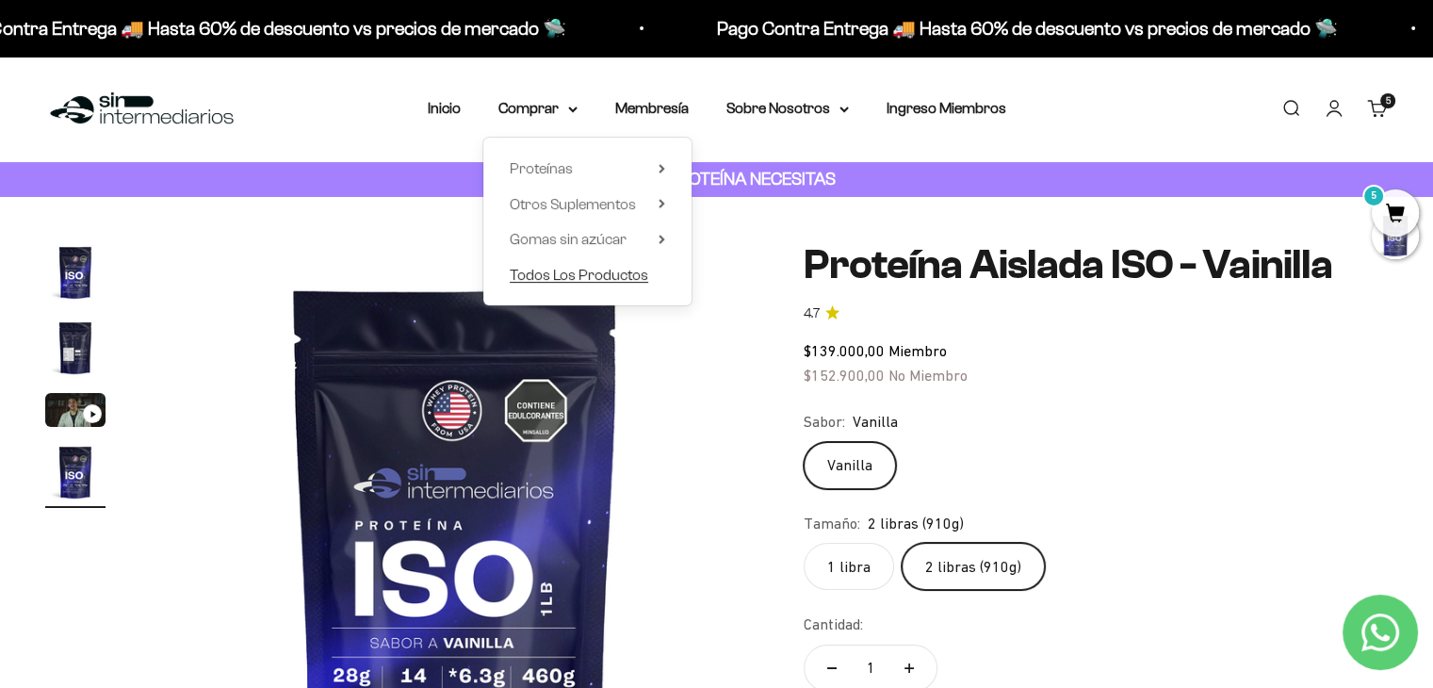
click at [543, 275] on span "Todos Los Productos" at bounding box center [579, 275] width 138 height 16
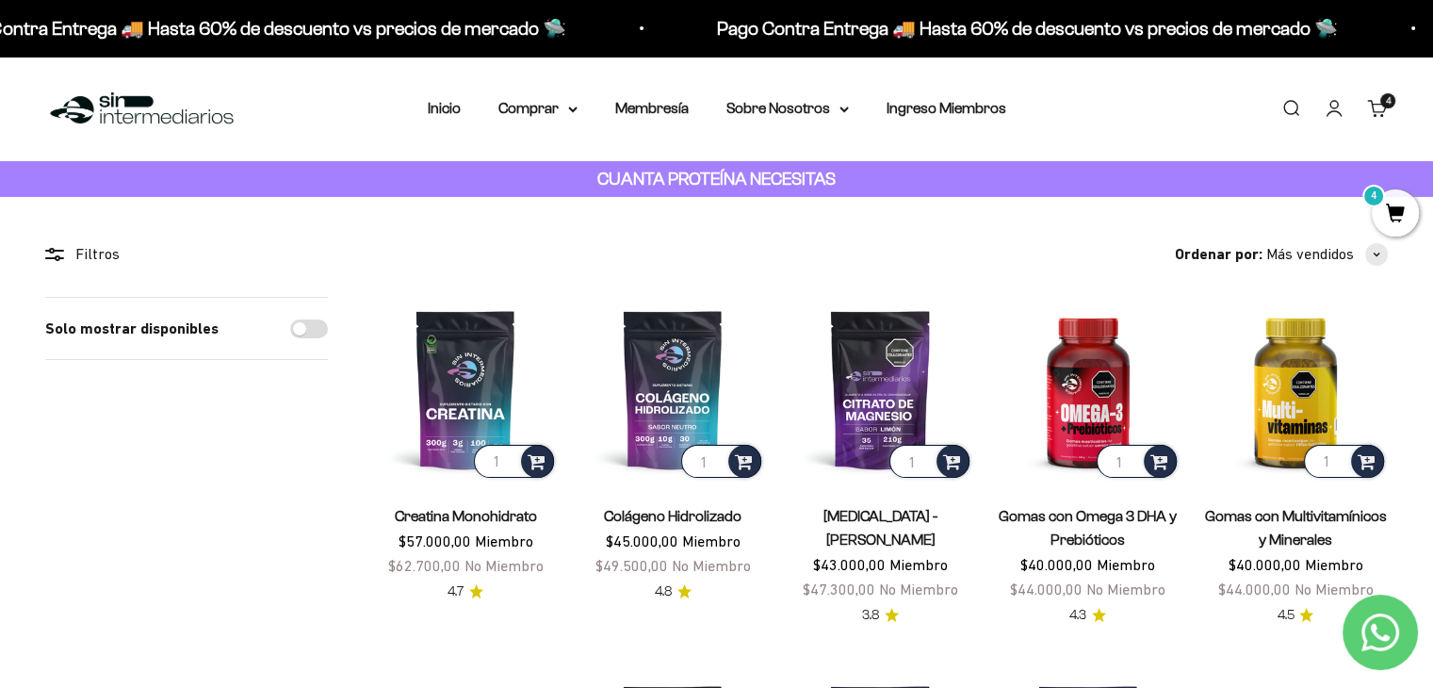
click at [1389, 216] on span "4" at bounding box center [1395, 212] width 47 height 47
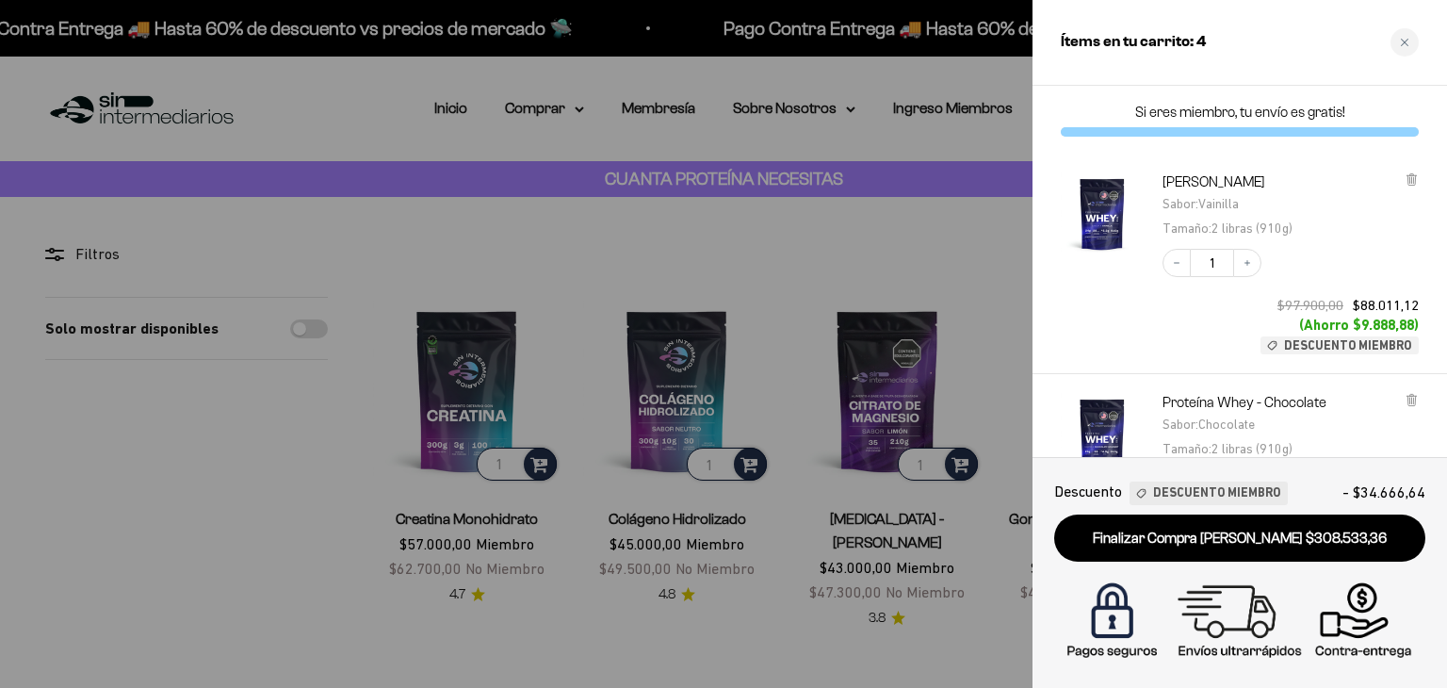
click at [1152, 316] on div "Decrease quantity 1 Increase quantity $97.900,00 $88.011,12 (Ahorro $9.888,88) …" at bounding box center [1281, 292] width 275 height 124
click at [1333, 257] on div "Decrease quantity 1 Increase quantity $97.900,00 $88.011,12 (Ahorro $9.888,88) …" at bounding box center [1281, 292] width 275 height 124
click at [1433, 385] on div "Proteína Whey - Chocolate Sabor : Chocolate Tamaño : 2 libras (910g) Decrease q…" at bounding box center [1240, 484] width 415 height 220
click at [354, 216] on div at bounding box center [723, 344] width 1447 height 688
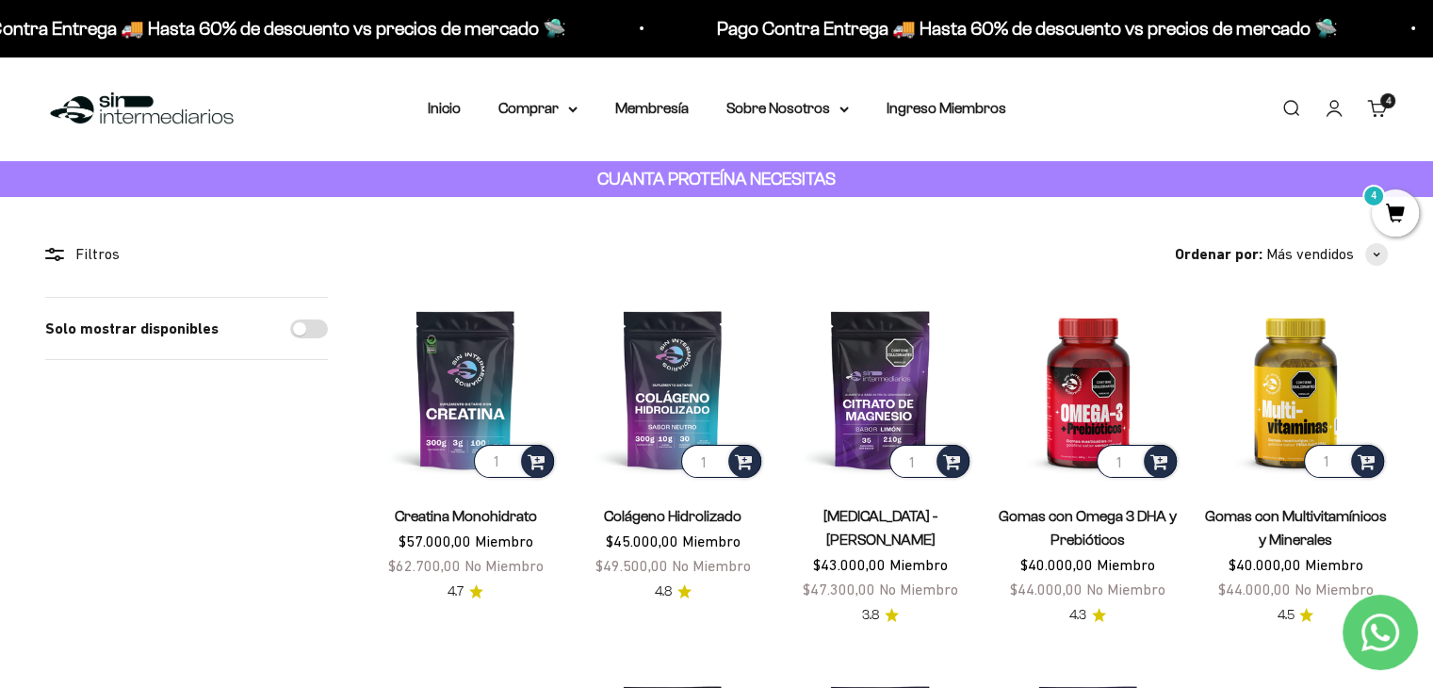
click at [1381, 105] on cart-count "4 artículos 4" at bounding box center [1387, 100] width 15 height 15
